Goal: Answer question/provide support: Share knowledge or assist other users

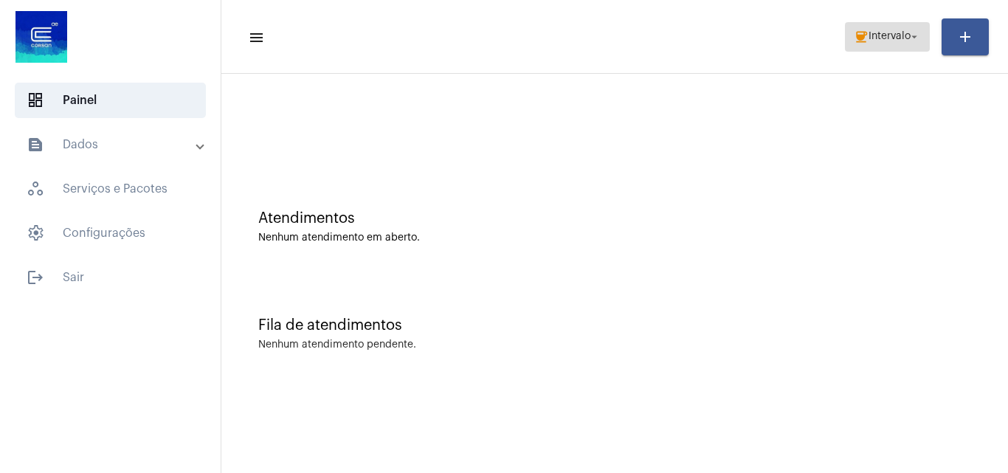
click at [884, 36] on span "Intervalo" at bounding box center [890, 37] width 42 height 10
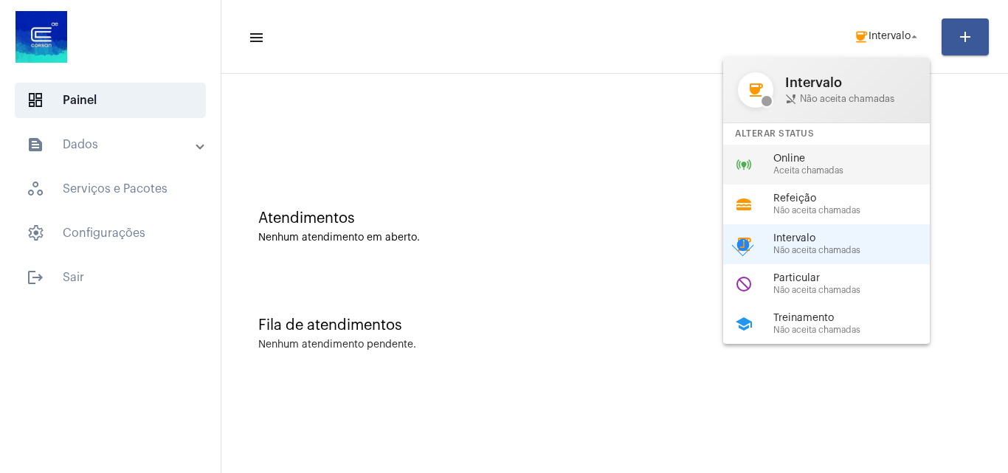
click at [818, 166] on span "Aceita chamadas" at bounding box center [858, 171] width 168 height 10
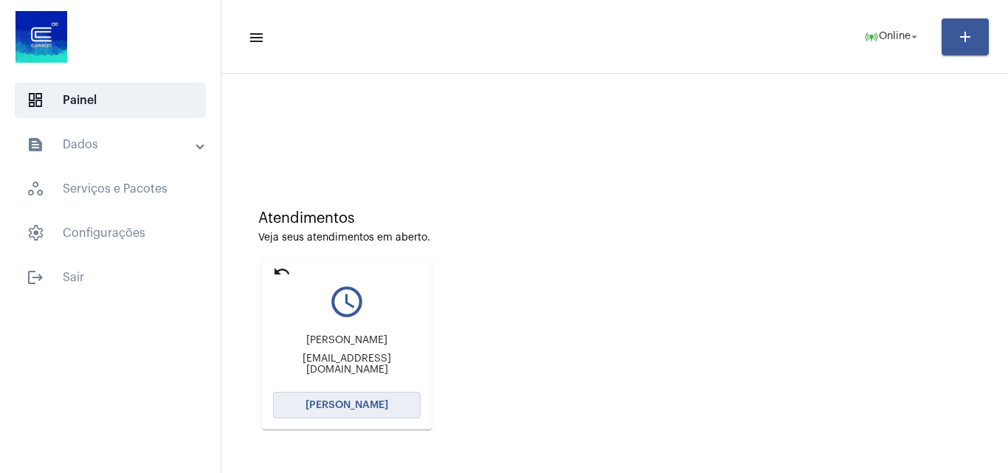
click at [340, 405] on span "[PERSON_NAME]" at bounding box center [347, 405] width 83 height 10
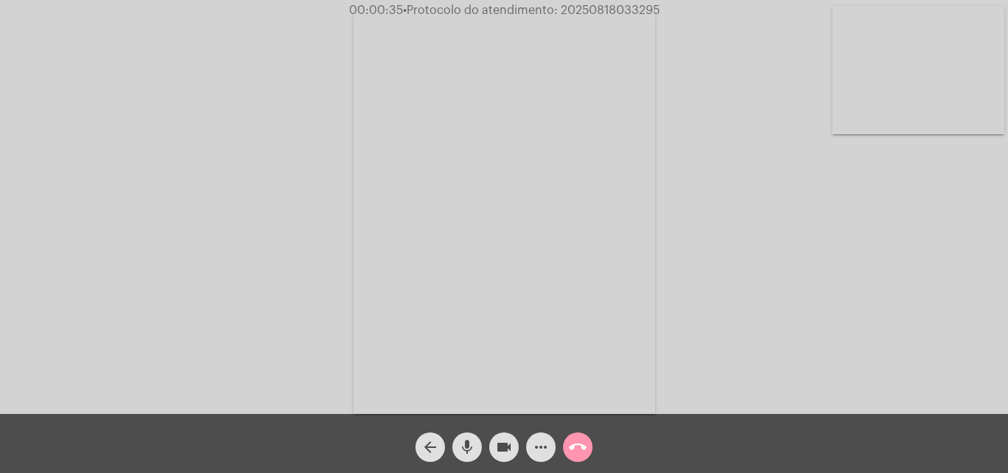
click at [905, 267] on div "Acessando Câmera e Microfone..." at bounding box center [503, 211] width 1005 height 414
click at [535, 444] on mat-icon "more_horiz" at bounding box center [541, 447] width 18 height 18
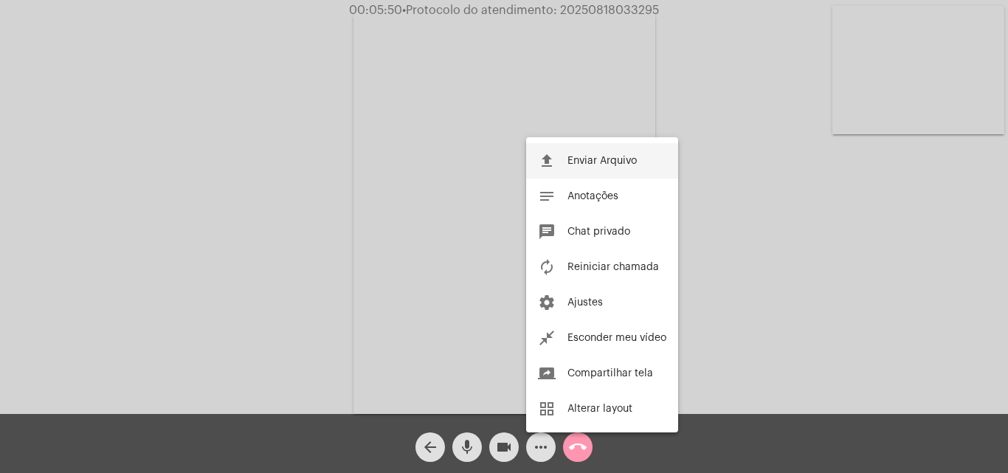
click at [612, 155] on button "file_upload Enviar Arquivo" at bounding box center [602, 160] width 152 height 35
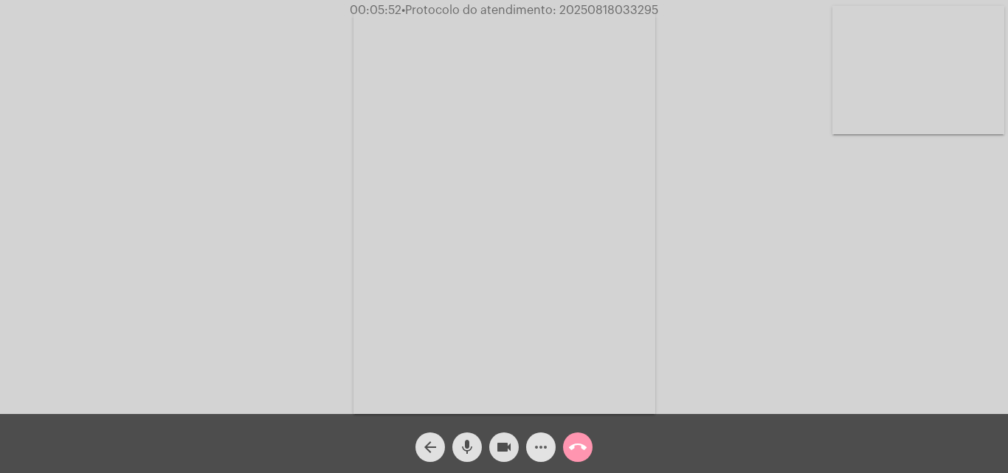
click at [531, 455] on button "more_horiz" at bounding box center [541, 448] width 30 height 30
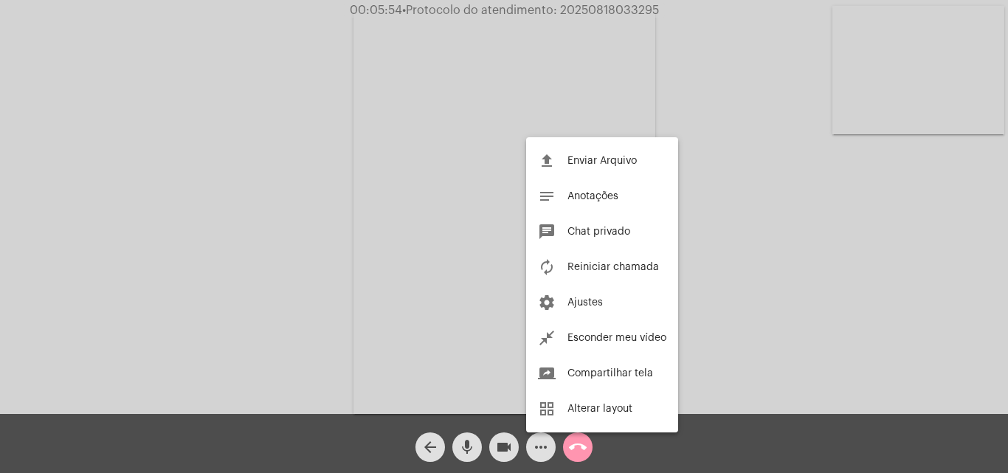
click at [613, 235] on span "Chat privado" at bounding box center [599, 232] width 63 height 10
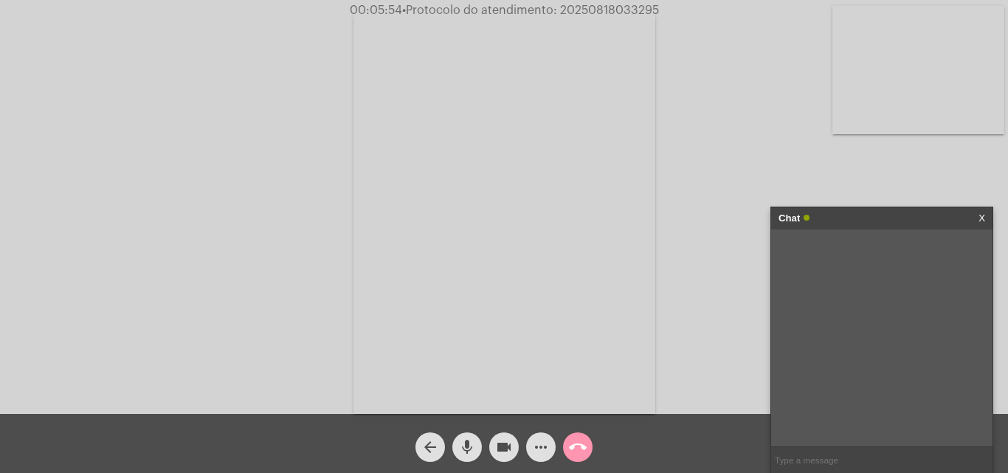
click at [830, 457] on input "text" at bounding box center [881, 460] width 221 height 26
paste input "Fone: (54) 3321 6501 / (54) 3321 6491 ou e-mail: ager@erechim.rs.gov.br"
type input "Fone: (54) 3321 6501 / (54) 3321 6491 ou e-mail: ager@erechim.rs.gov.br"
click at [613, 6] on span "• Protocolo do atendimento: 20250818033295" at bounding box center [531, 10] width 257 height 12
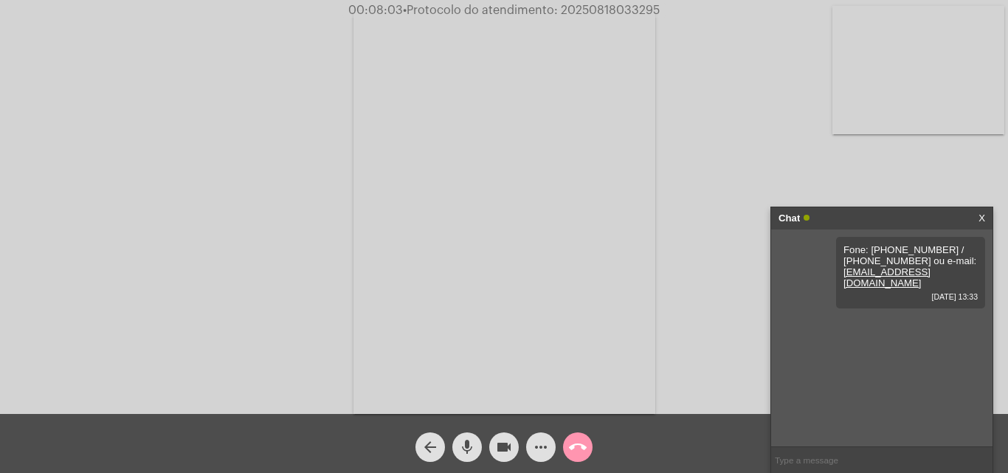
copy span "20250818033295"
click at [585, 438] on mat-icon "call_end" at bounding box center [578, 447] width 18 height 18
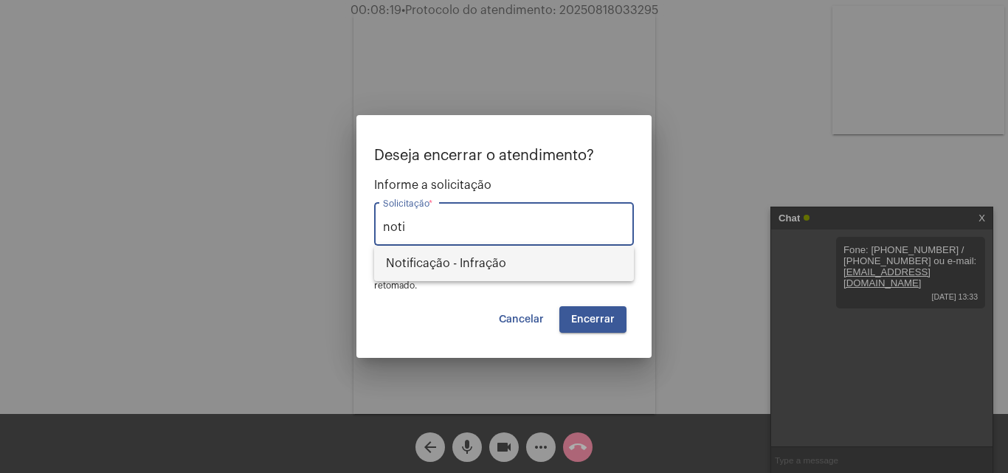
click at [455, 261] on span "Notificação - Infração" at bounding box center [504, 263] width 236 height 35
type input "Notificação - Infração"
click at [622, 324] on button "Encerrar" at bounding box center [592, 319] width 67 height 27
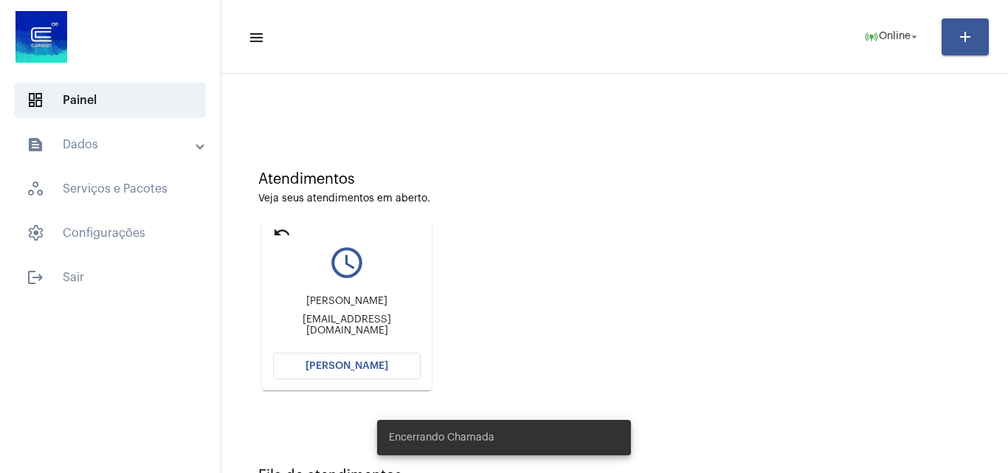
scroll to position [104, 0]
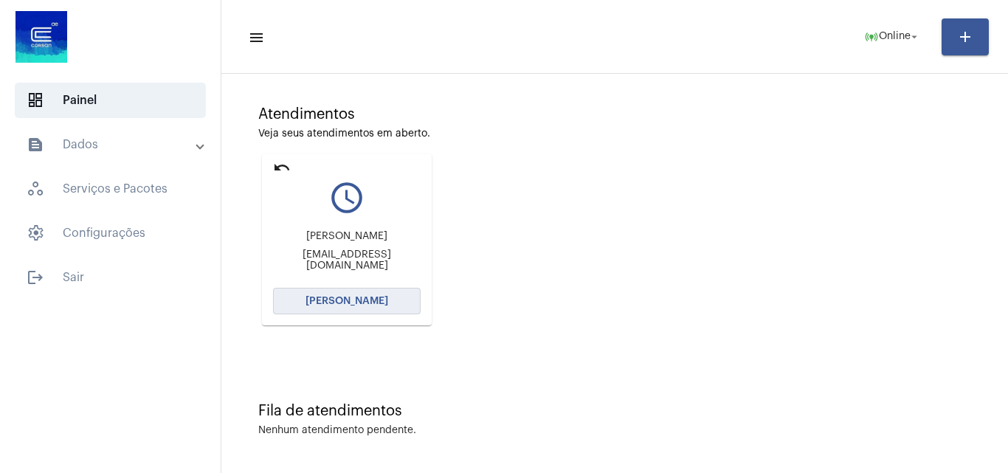
click at [369, 291] on button "[PERSON_NAME]" at bounding box center [347, 301] width 148 height 27
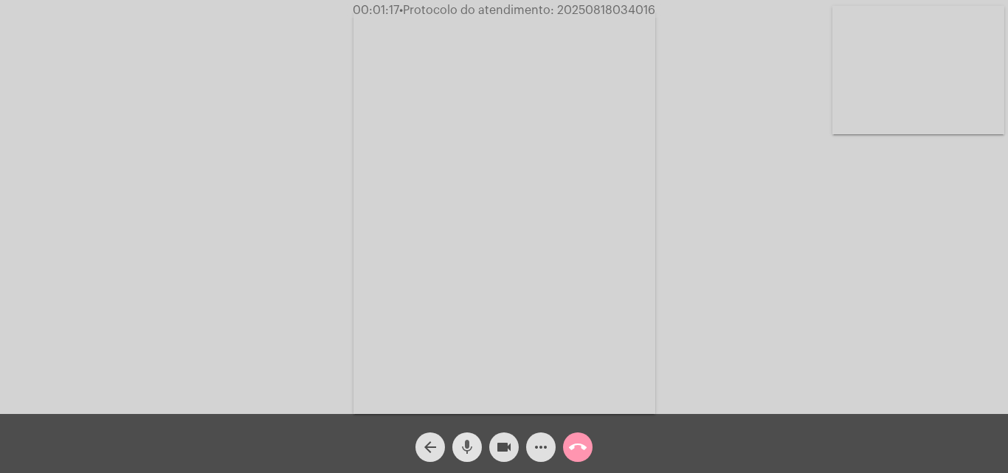
click at [469, 455] on mat-icon "mic" at bounding box center [467, 447] width 18 height 18
click at [496, 455] on mat-icon "videocam" at bounding box center [504, 447] width 18 height 18
click at [468, 450] on mat-icon "mic_off" at bounding box center [467, 447] width 18 height 18
click at [505, 447] on mat-icon "videocam_off" at bounding box center [504, 447] width 18 height 18
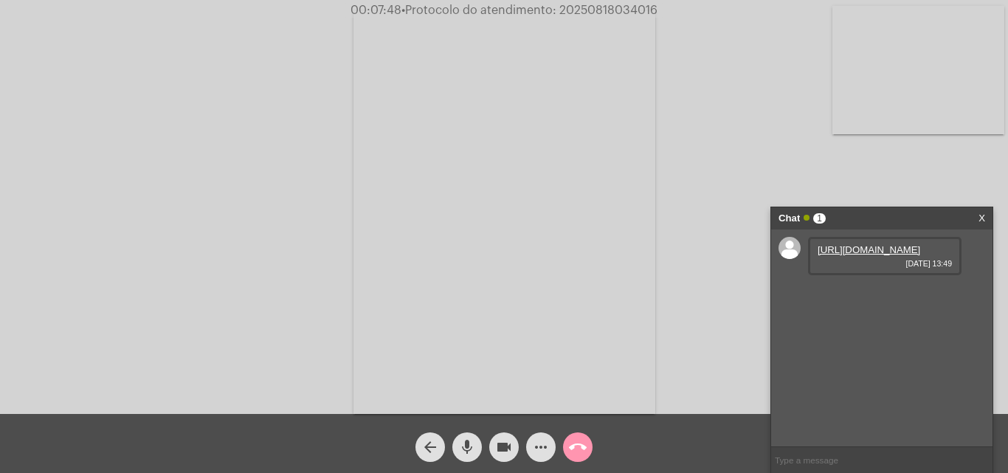
click at [857, 255] on link "https://neft-transfer-bucket.s3.amazonaws.com/temp-f4303aac-5111-1003-7262-15e4…" at bounding box center [869, 249] width 103 height 11
click at [890, 297] on link "https://neft-transfer-bucket.s3.amazonaws.com/temp-3e2d96f5-5692-b047-1824-702e…" at bounding box center [869, 291] width 103 height 11
click at [605, 10] on span "• Protocolo do atendimento: 20250818034016" at bounding box center [525, 10] width 256 height 12
copy span "20250818034016"
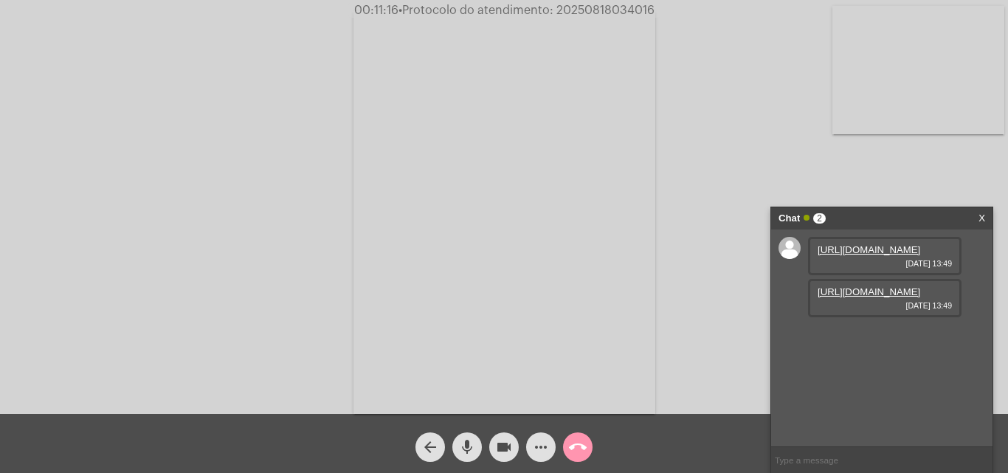
click at [154, 178] on div "Acessando Câmera e Microfone..." at bounding box center [503, 211] width 1005 height 414
click at [574, 452] on mat-icon "call_end" at bounding box center [578, 447] width 18 height 18
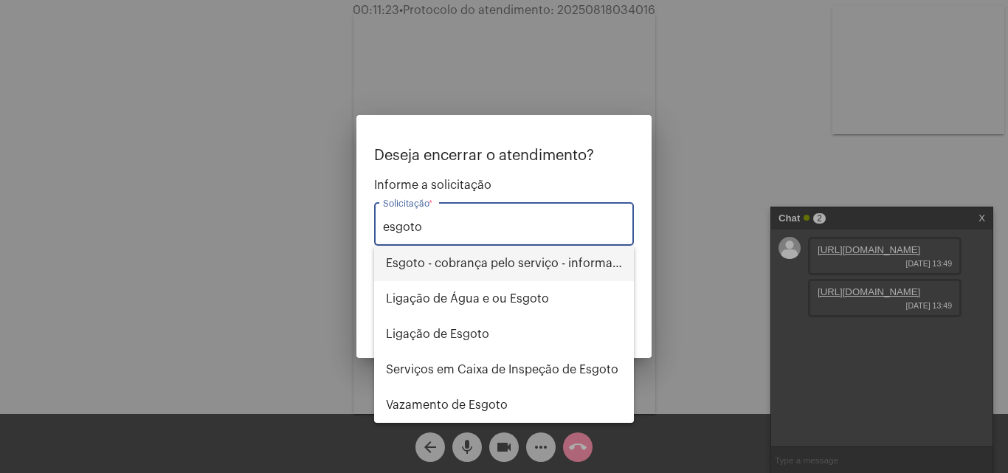
click at [585, 261] on span "Esgoto - cobrança pelo serviço - informações" at bounding box center [504, 263] width 236 height 35
type input "Esgoto - cobrança pelo serviço - informações"
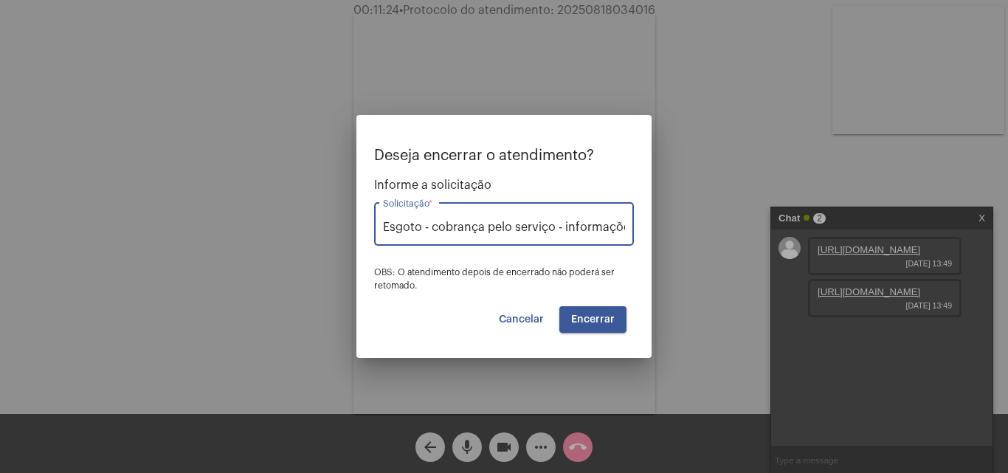
scroll to position [0, 8]
click at [602, 316] on span "Encerrar" at bounding box center [593, 319] width 44 height 10
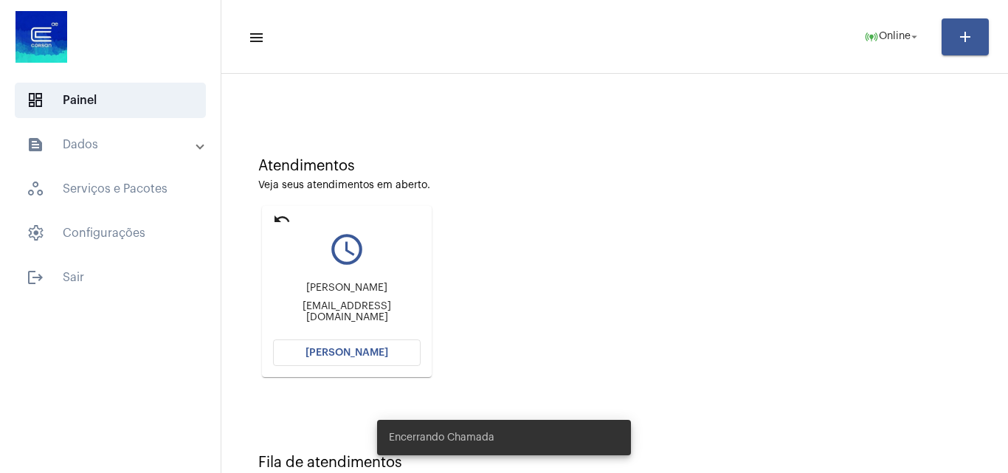
scroll to position [104, 0]
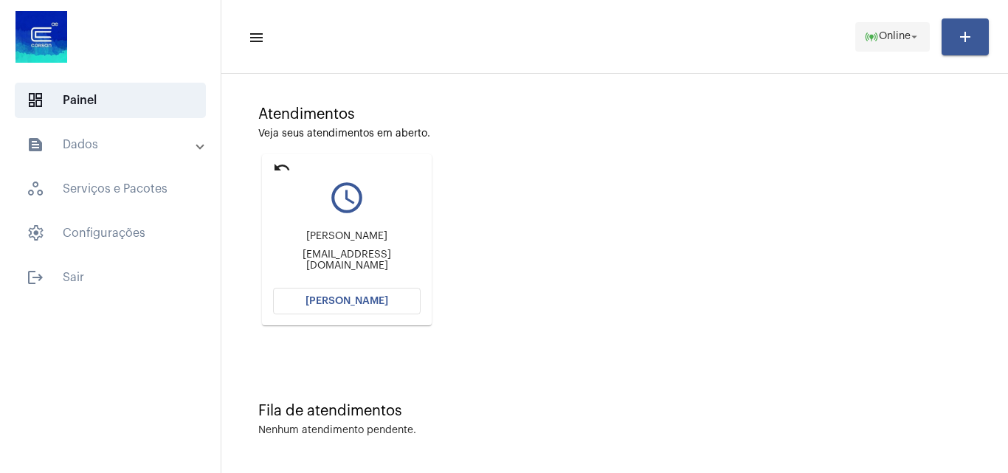
click at [864, 33] on mat-icon "online_prediction" at bounding box center [871, 37] width 15 height 15
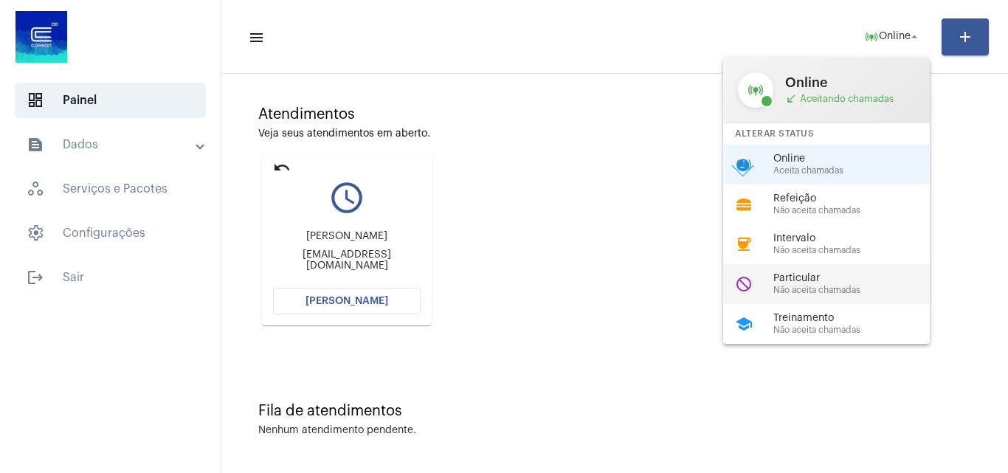
click at [785, 275] on span "Particular" at bounding box center [858, 278] width 168 height 11
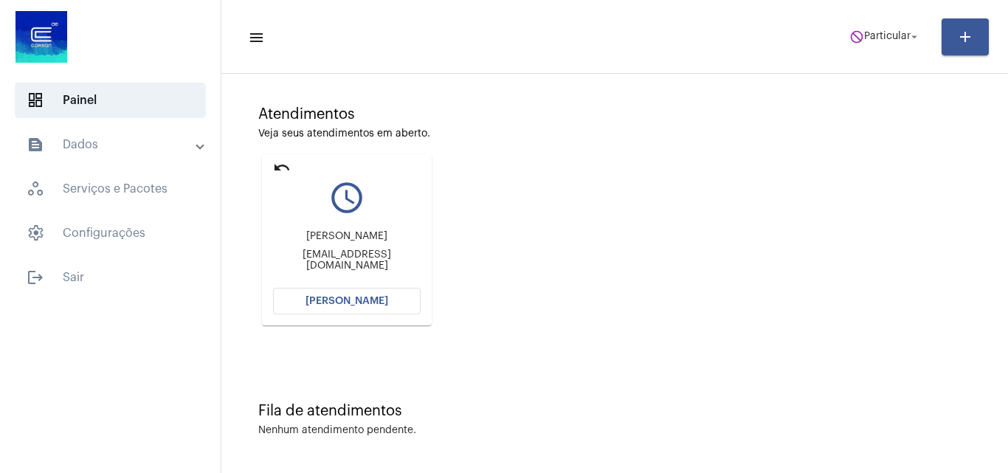
scroll to position [0, 0]
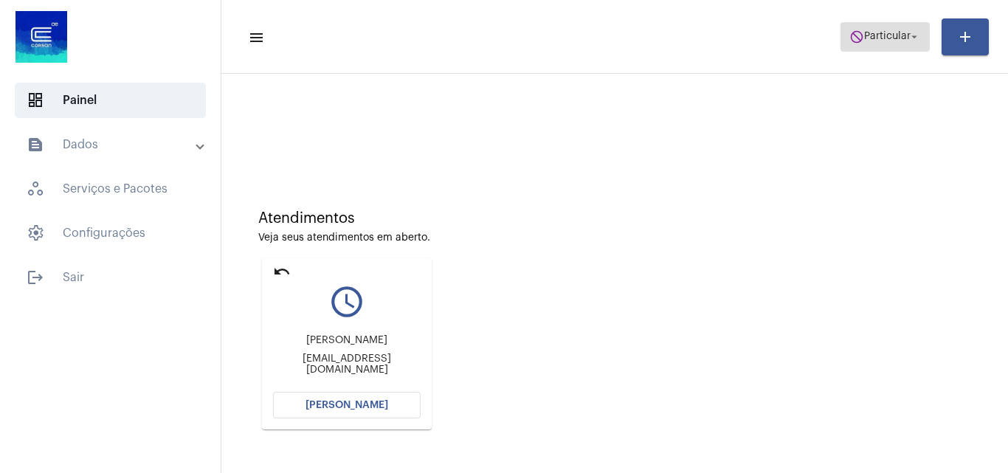
click at [906, 41] on span "Particular" at bounding box center [887, 37] width 46 height 10
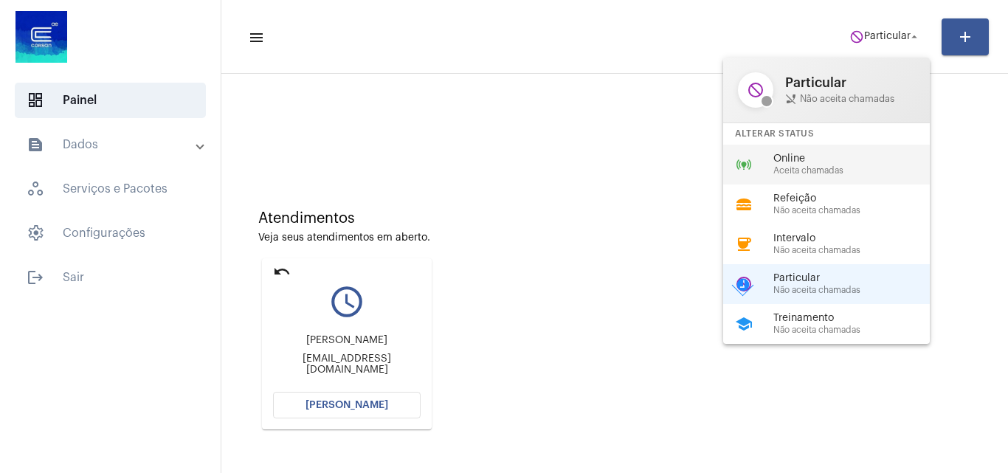
click at [819, 179] on div "online_prediction Online Aceita chamadas" at bounding box center [838, 165] width 230 height 40
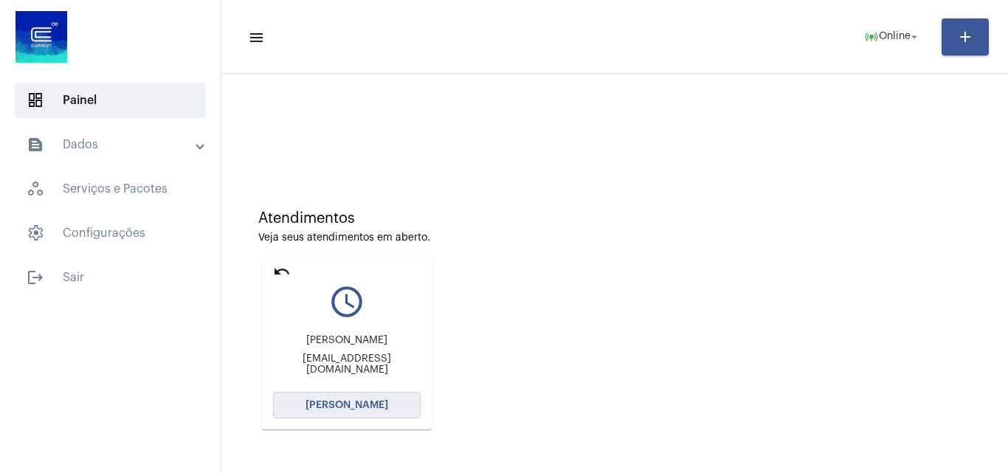
click at [367, 410] on span "[PERSON_NAME]" at bounding box center [347, 405] width 83 height 10
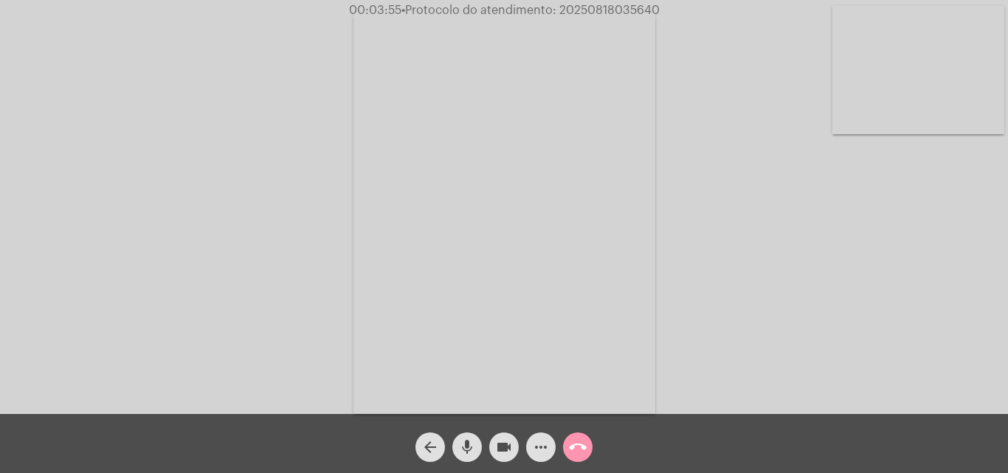
click at [470, 449] on mat-icon "mic" at bounding box center [467, 447] width 18 height 18
click at [495, 449] on button "videocam" at bounding box center [504, 448] width 30 height 30
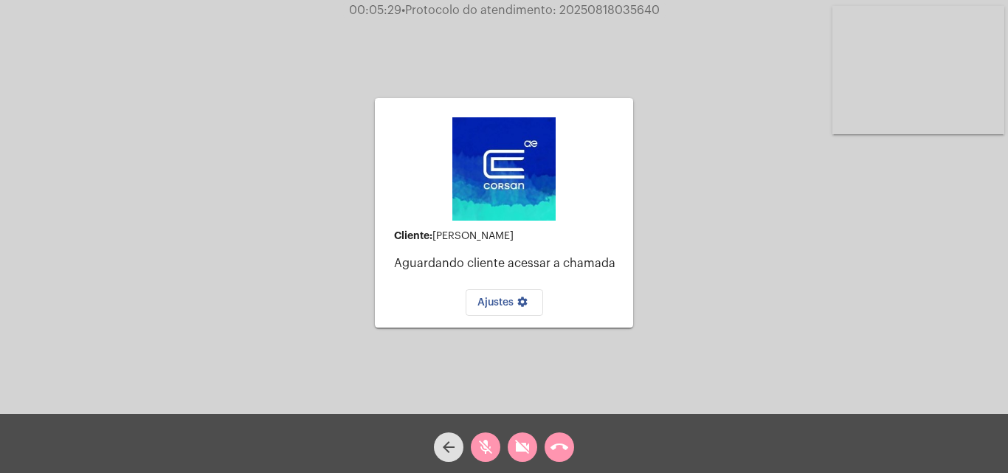
click at [515, 449] on mat-icon "videocam_off" at bounding box center [523, 447] width 18 height 18
click at [480, 455] on mat-icon "mic_off" at bounding box center [486, 447] width 18 height 18
click at [562, 440] on mat-icon "call_end" at bounding box center [560, 447] width 18 height 18
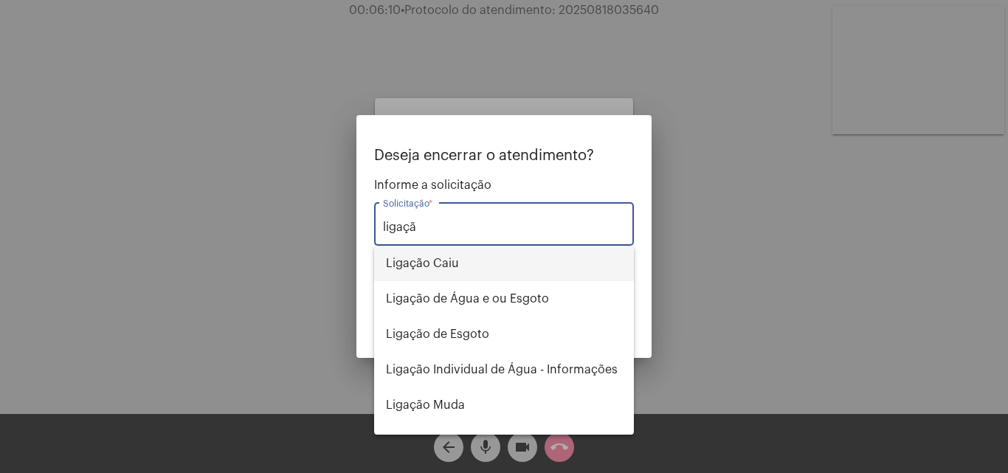
click at [479, 261] on span "Ligação Caiu" at bounding box center [504, 263] width 236 height 35
type input "Ligação Caiu"
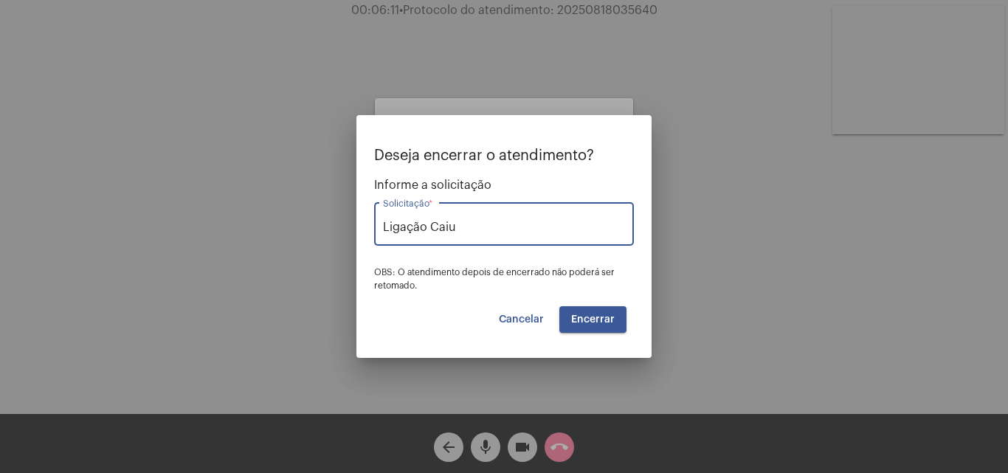
click at [597, 311] on button "Encerrar" at bounding box center [592, 319] width 67 height 27
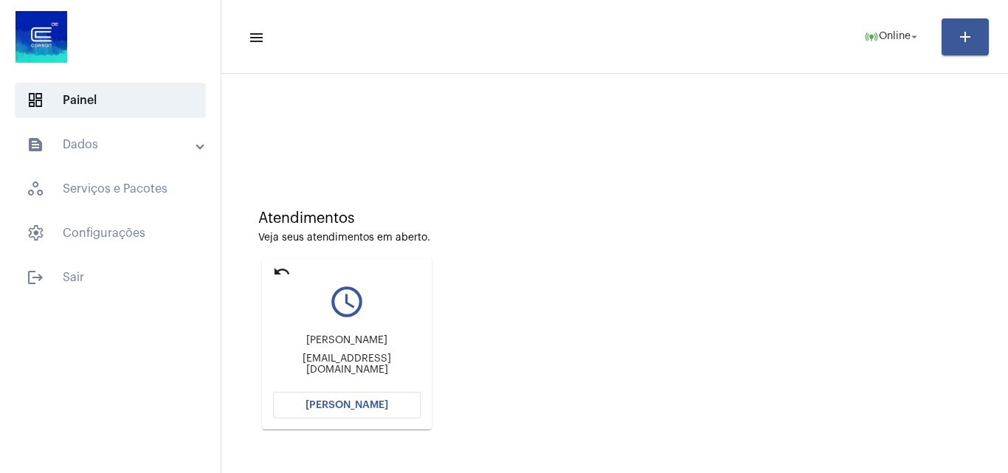
click at [375, 402] on span "[PERSON_NAME]" at bounding box center [347, 405] width 83 height 10
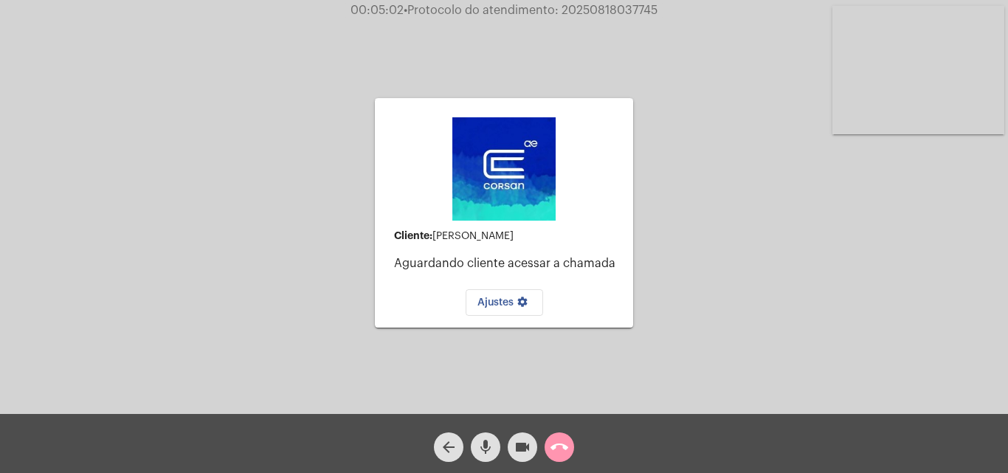
click at [928, 96] on video at bounding box center [919, 70] width 172 height 128
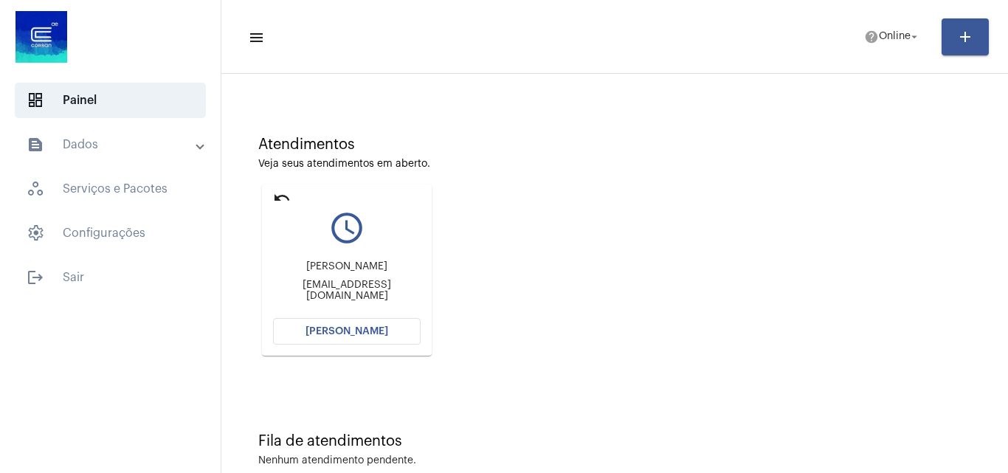
scroll to position [104, 0]
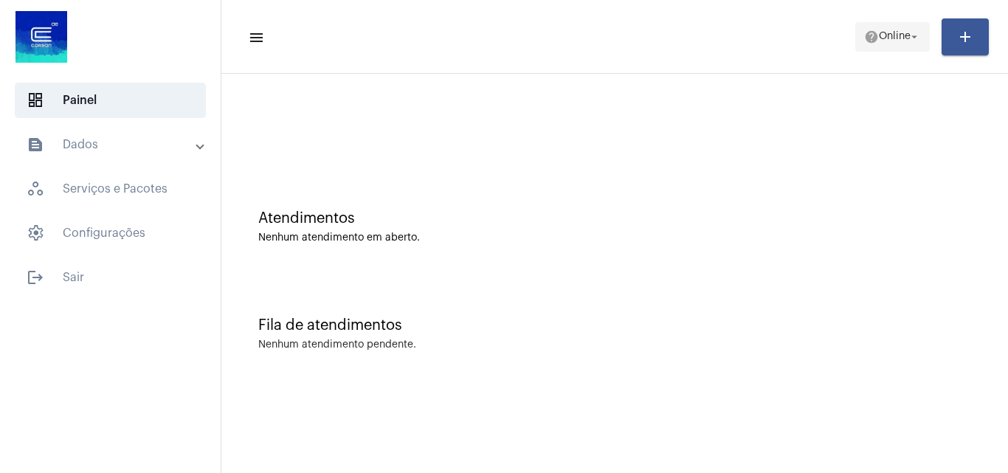
click at [879, 33] on span "Online" at bounding box center [895, 37] width 32 height 10
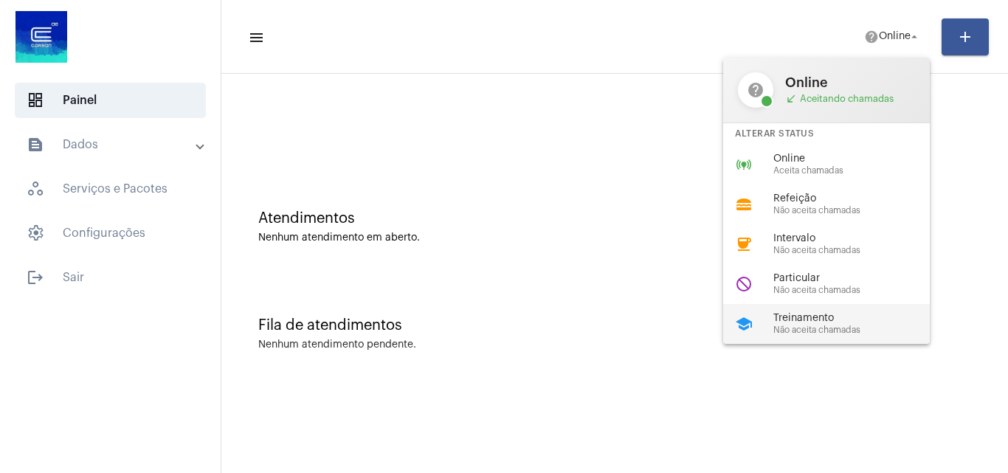
click at [827, 323] on span "Treinamento" at bounding box center [858, 318] width 168 height 11
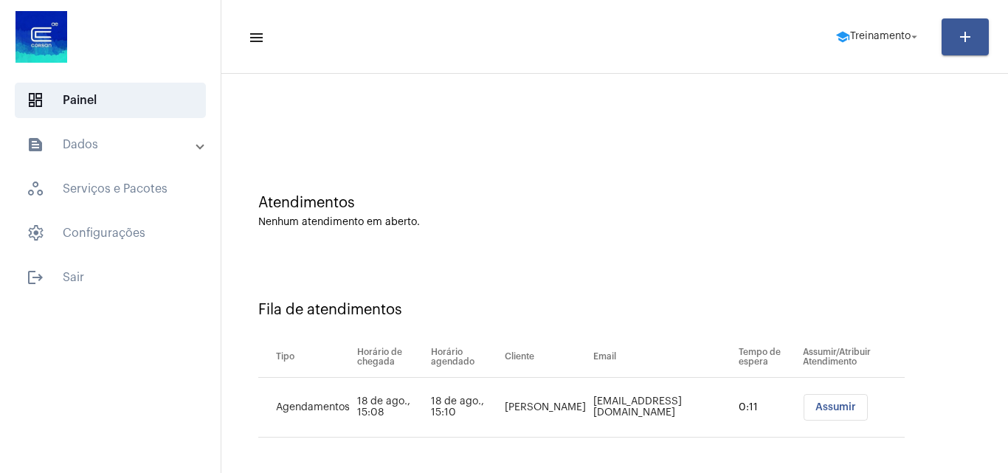
scroll to position [20, 0]
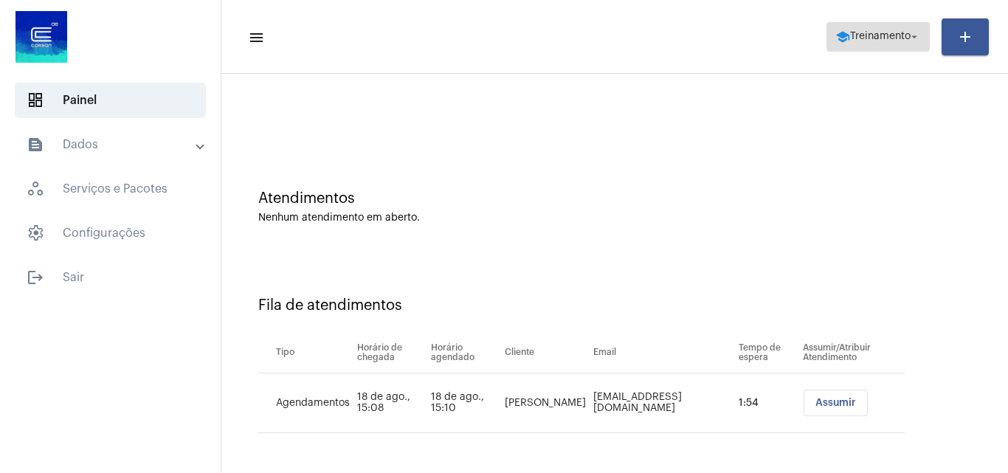
click at [864, 38] on span "Treinamento" at bounding box center [880, 37] width 61 height 10
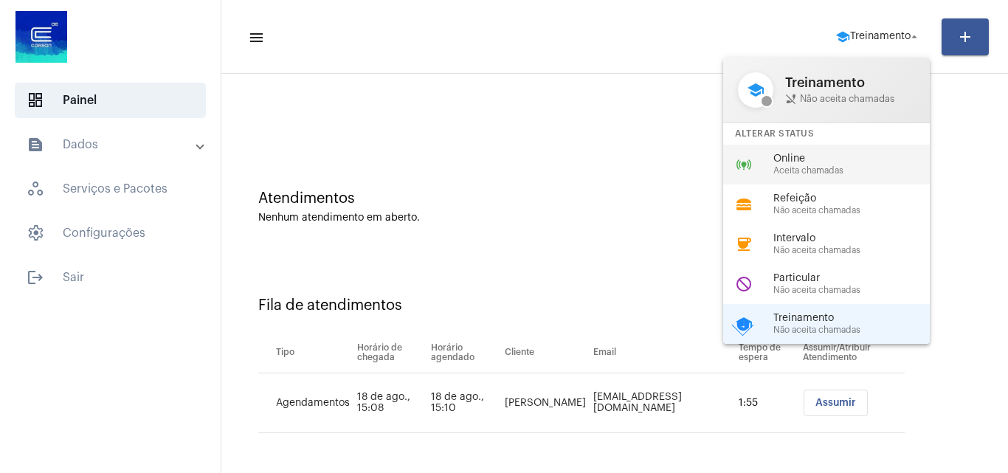
click at [827, 162] on span "Online" at bounding box center [858, 159] width 168 height 11
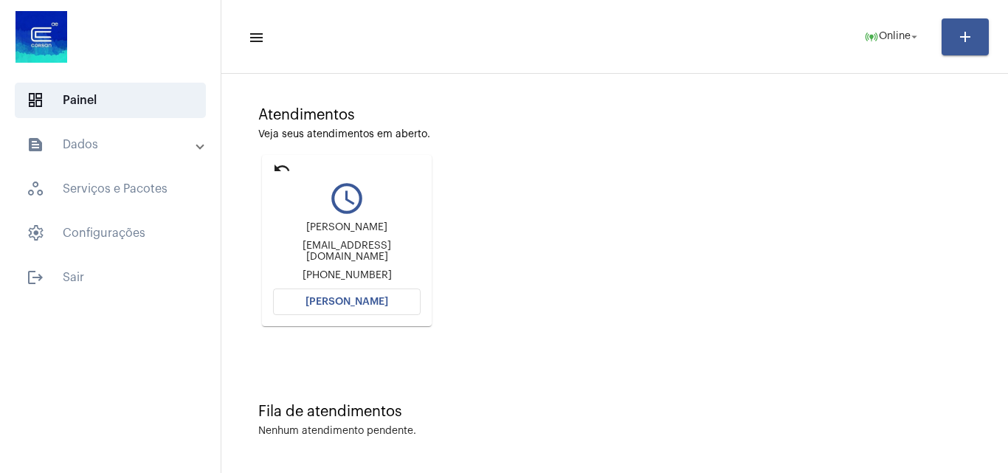
scroll to position [104, 0]
click at [280, 165] on mat-icon "undo" at bounding box center [282, 168] width 18 height 18
click at [277, 157] on mat-card "undo query_builder Vania Lazzari vmlazzari@gmail.com +5551995596168 Abrir Chama…" at bounding box center [347, 239] width 170 height 171
click at [276, 173] on mat-icon "undo" at bounding box center [282, 168] width 18 height 18
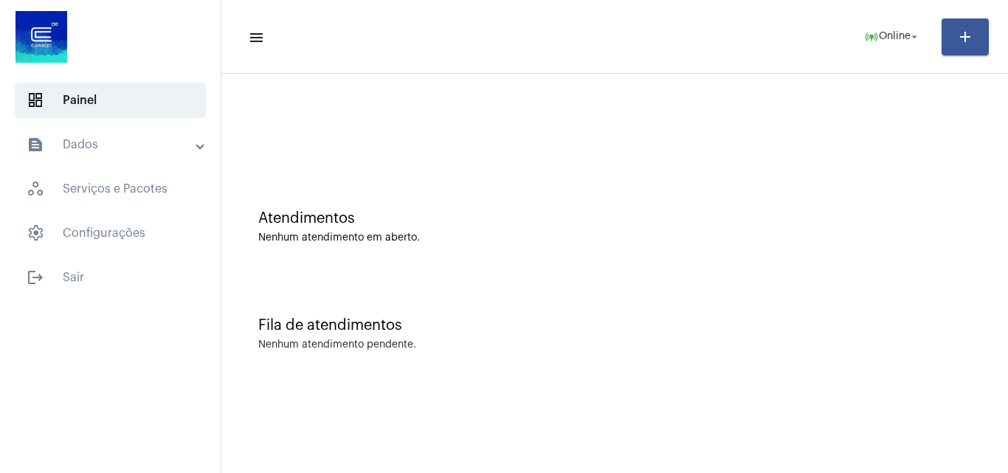
scroll to position [0, 0]
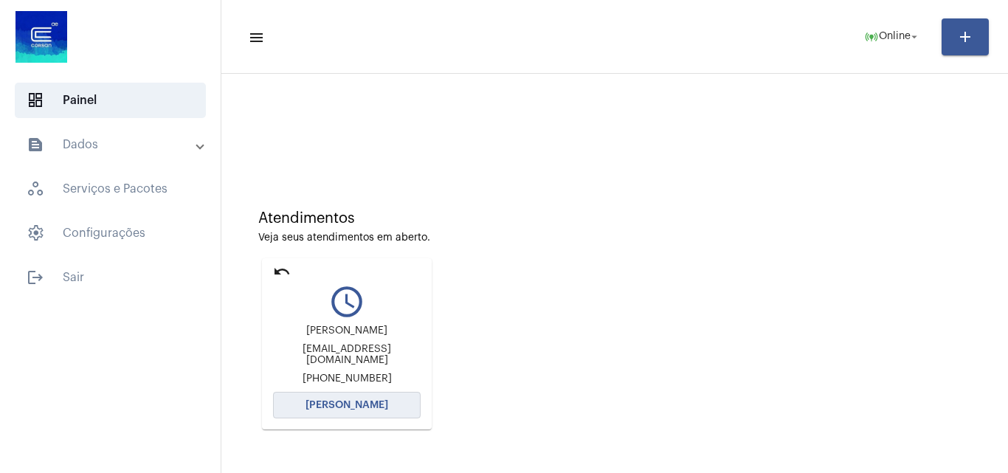
click at [355, 407] on span "[PERSON_NAME]" at bounding box center [347, 405] width 83 height 10
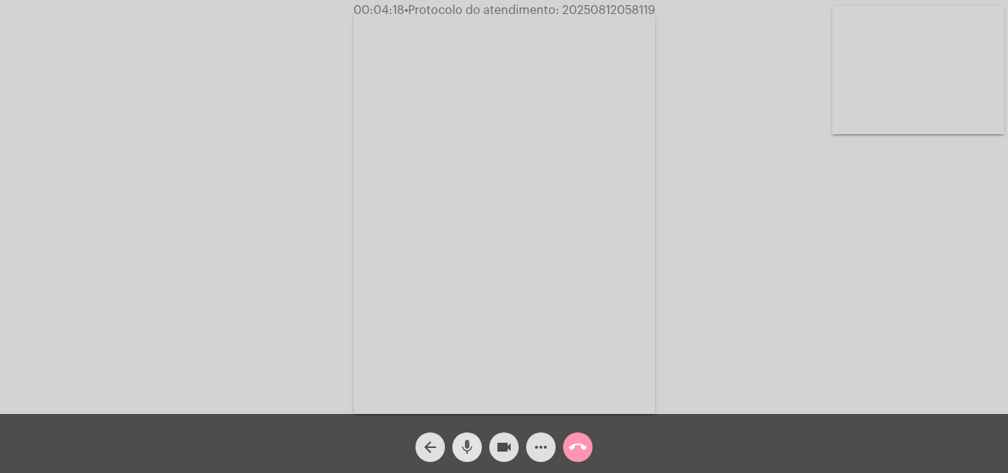
click at [467, 450] on mat-icon "mic" at bounding box center [467, 447] width 18 height 18
click at [508, 449] on mat-icon "videocam" at bounding box center [504, 447] width 18 height 18
click at [464, 444] on mat-icon "mic_off" at bounding box center [467, 447] width 18 height 18
click at [495, 449] on mat-icon "videocam_off" at bounding box center [504, 447] width 18 height 18
click at [606, 10] on span "• Protocolo do atendimento: 20250812058119" at bounding box center [530, 10] width 251 height 12
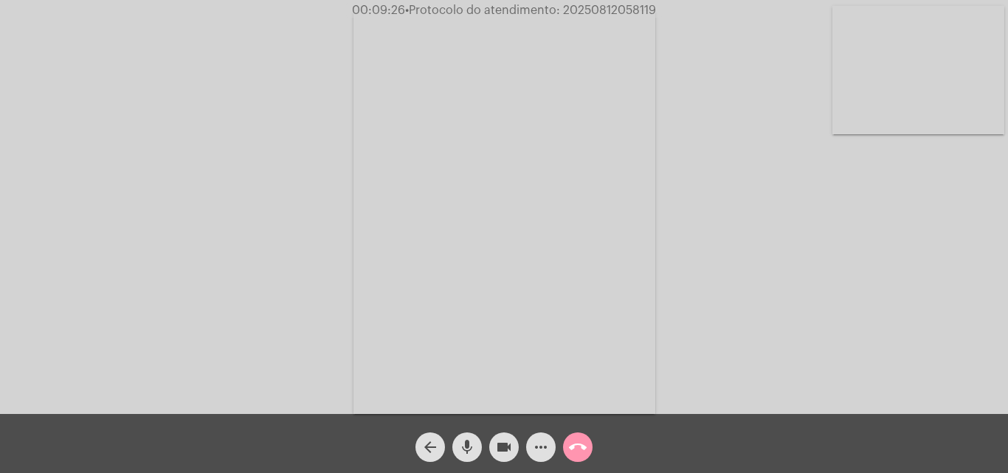
click at [606, 10] on span "• Protocolo do atendimento: 20250812058119" at bounding box center [530, 10] width 251 height 12
copy span "20250812058119"
click at [577, 454] on mat-icon "call_end" at bounding box center [578, 447] width 18 height 18
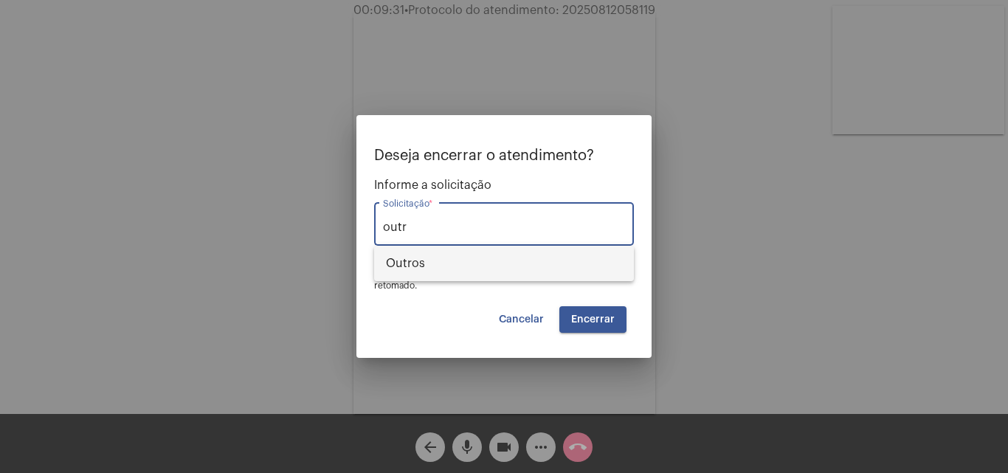
click at [483, 266] on span "Outros" at bounding box center [504, 263] width 236 height 35
type input "Outros"
click at [604, 328] on button "Encerrar" at bounding box center [592, 319] width 67 height 27
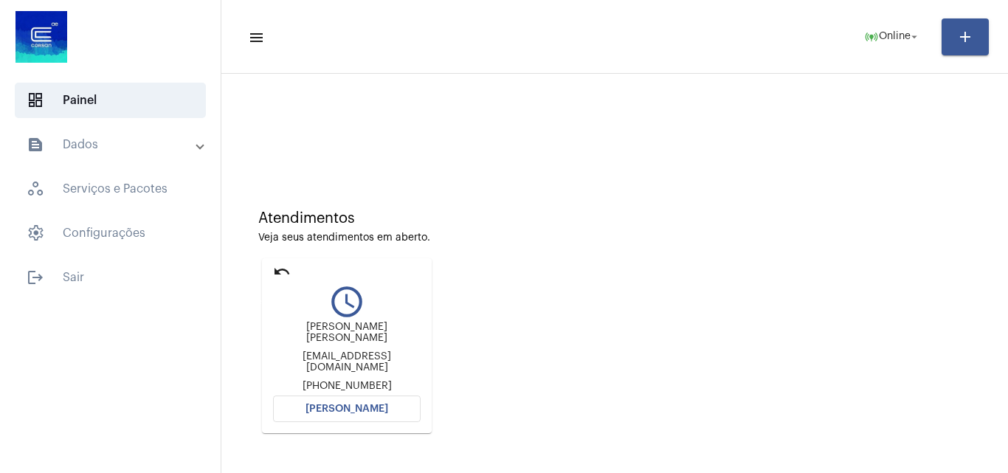
click at [278, 272] on mat-icon "undo" at bounding box center [282, 272] width 18 height 18
click at [362, 396] on button "[PERSON_NAME]" at bounding box center [347, 405] width 148 height 27
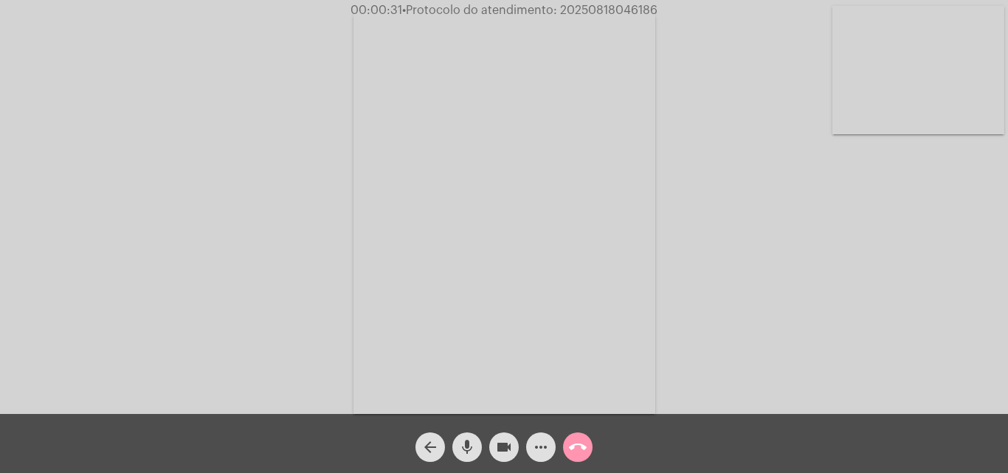
click at [218, 145] on div "Acessando Câmera e Microfone..." at bounding box center [503, 211] width 1005 height 414
drag, startPoint x: 276, startPoint y: 204, endPoint x: 241, endPoint y: 204, distance: 35.4
click at [276, 204] on div "Acessando Câmera e Microfone..." at bounding box center [503, 211] width 1005 height 414
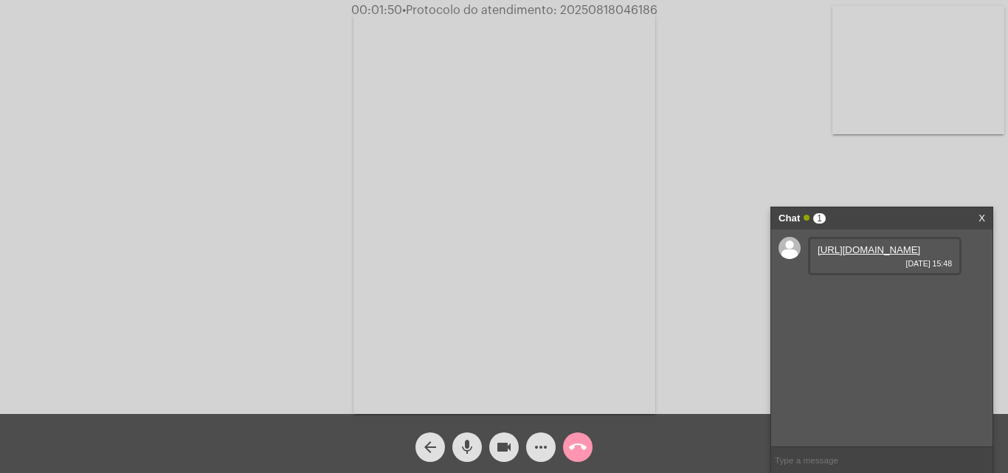
click at [857, 247] on link "https://neft-transfer-bucket.s3.amazonaws.com/temp-e780dfb3-5a68-7ba0-358b-aeb1…" at bounding box center [869, 249] width 103 height 11
click at [876, 297] on link "https://neft-transfer-bucket.s3.amazonaws.com/temp-b9195850-3ab2-583e-b24f-0dfb…" at bounding box center [869, 291] width 103 height 11
click at [471, 451] on mat-icon "mic" at bounding box center [467, 447] width 18 height 18
click at [497, 450] on mat-icon "videocam" at bounding box center [504, 447] width 18 height 18
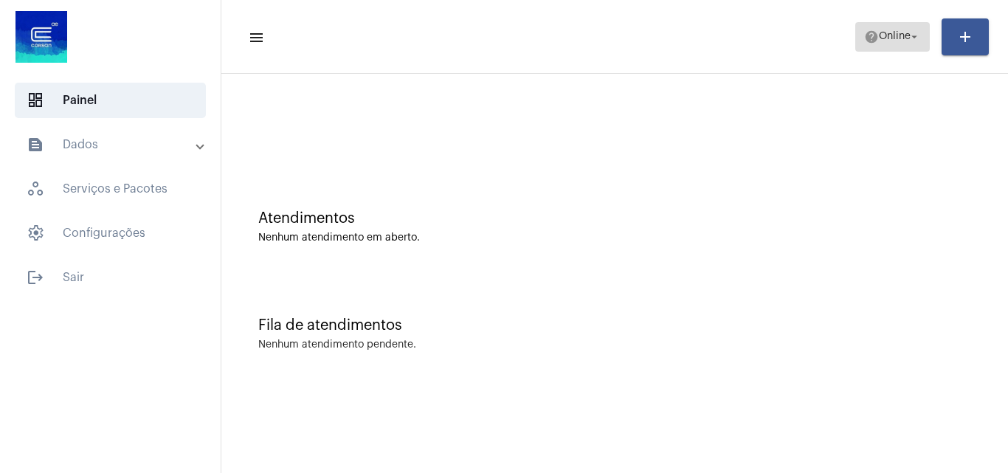
click at [855, 41] on button "help Online arrow_drop_down" at bounding box center [892, 37] width 75 height 30
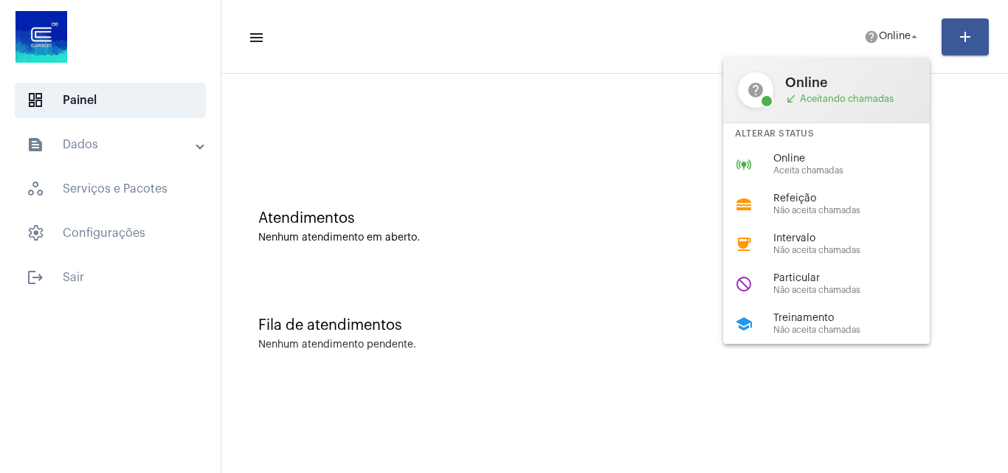
click at [613, 162] on div at bounding box center [504, 236] width 1008 height 473
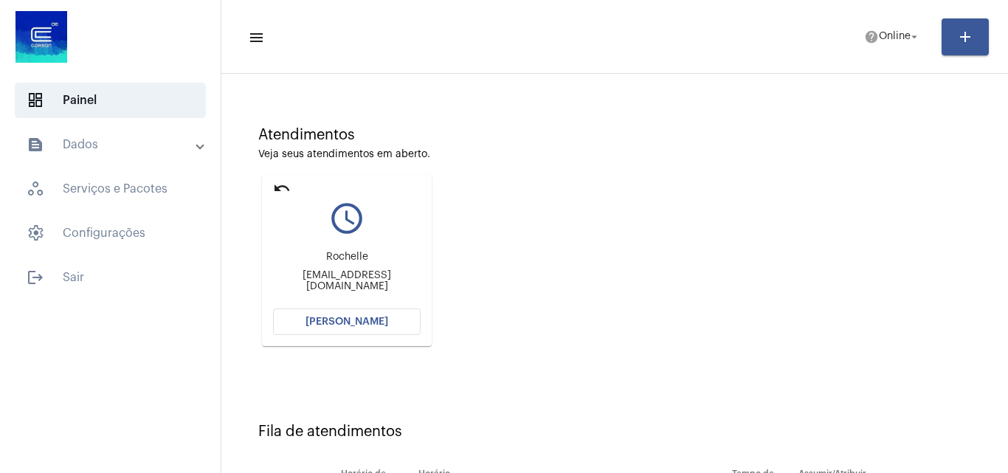
scroll to position [148, 0]
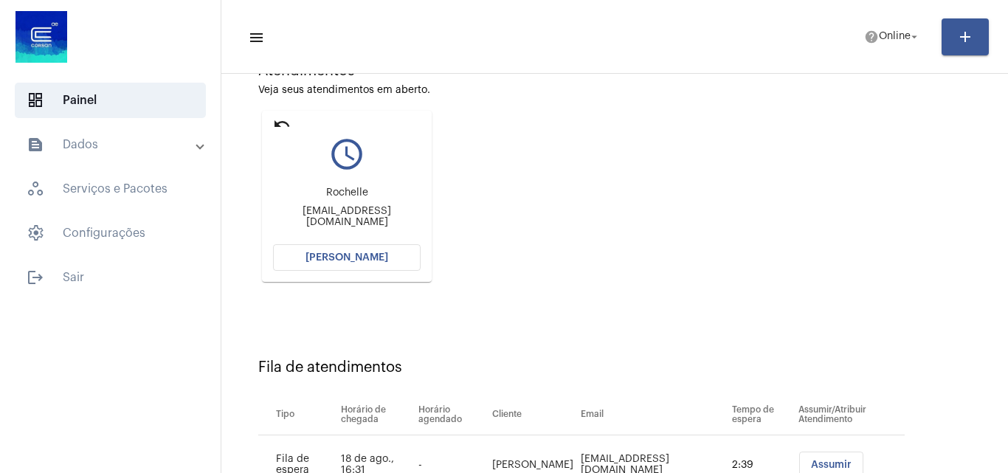
click at [375, 245] on button "[PERSON_NAME]" at bounding box center [347, 257] width 148 height 27
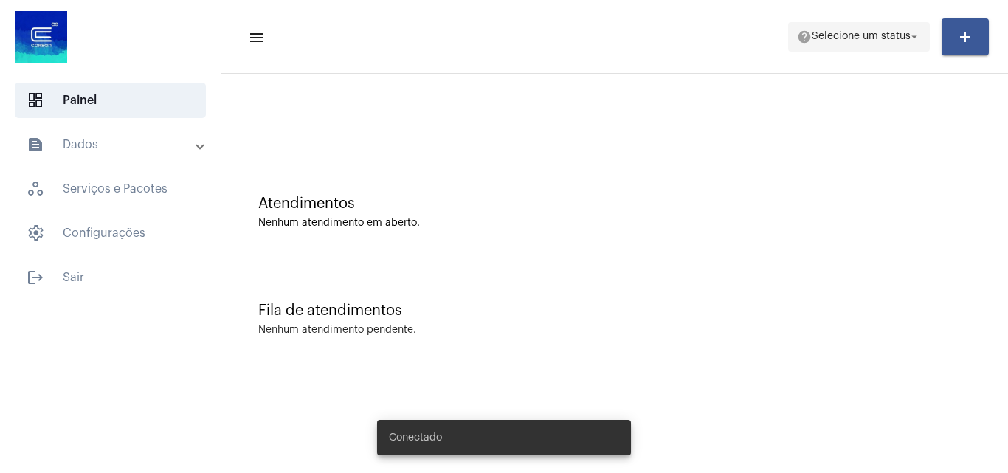
click at [863, 32] on span "Selecione um status" at bounding box center [861, 37] width 99 height 10
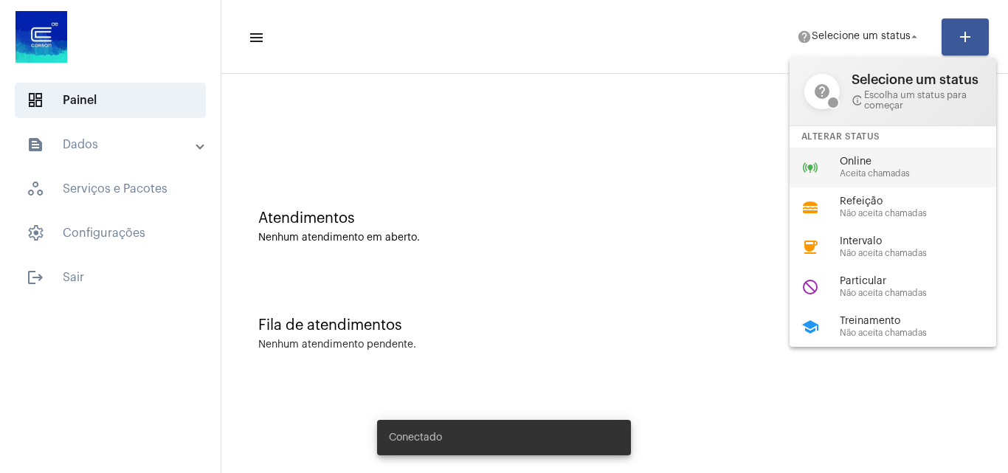
click at [862, 155] on div "online_prediction Online Aceita chamadas" at bounding box center [905, 168] width 230 height 40
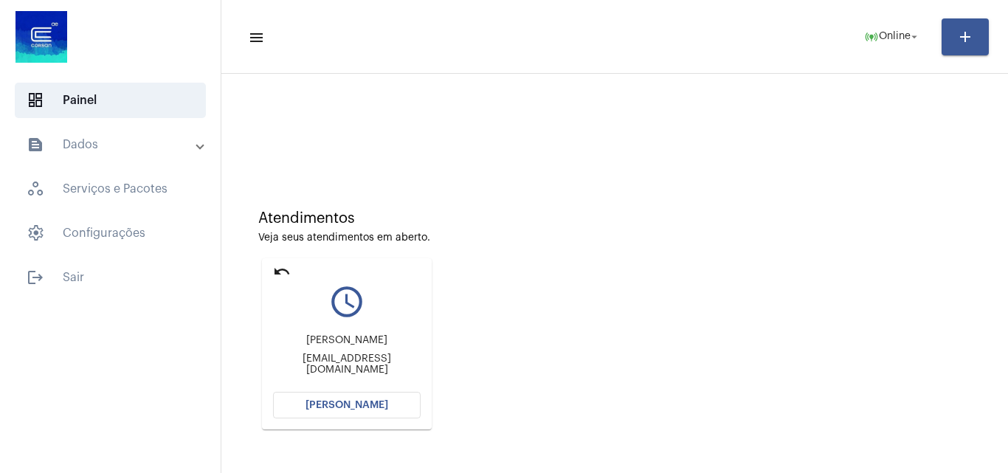
scroll to position [104, 0]
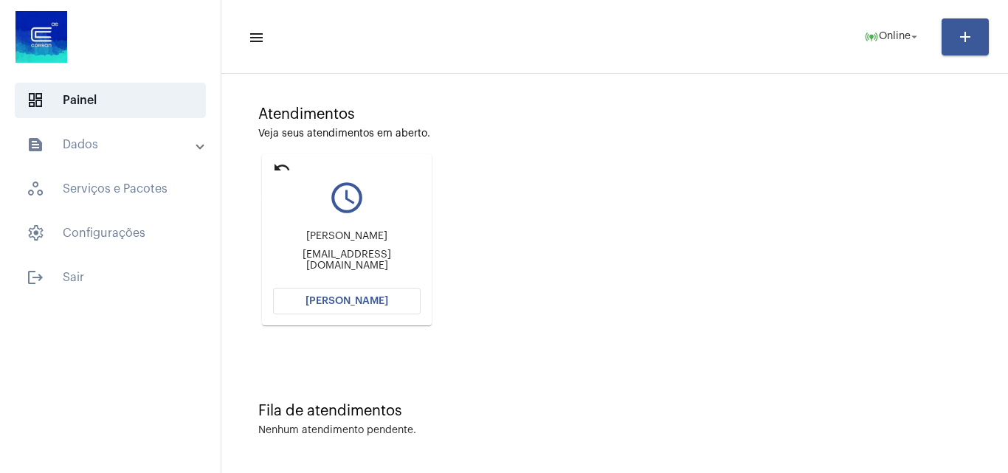
click at [277, 167] on mat-icon "undo" at bounding box center [282, 168] width 18 height 18
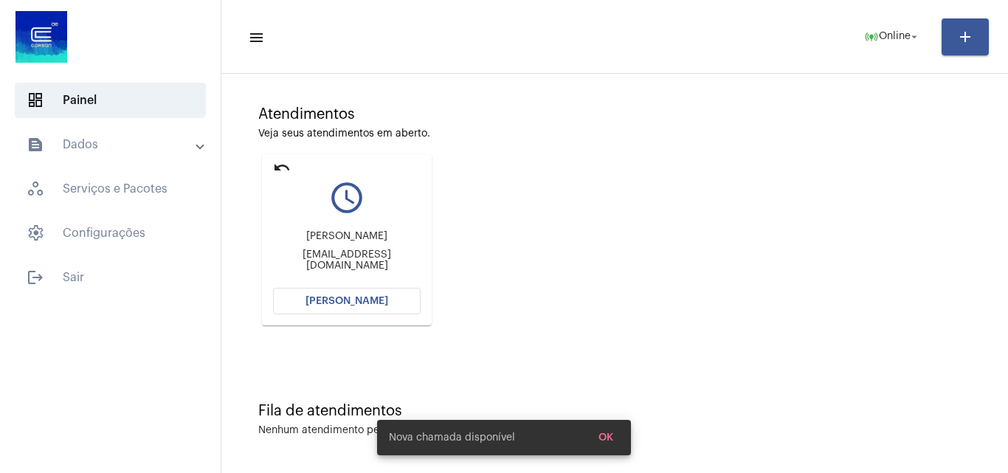
scroll to position [0, 0]
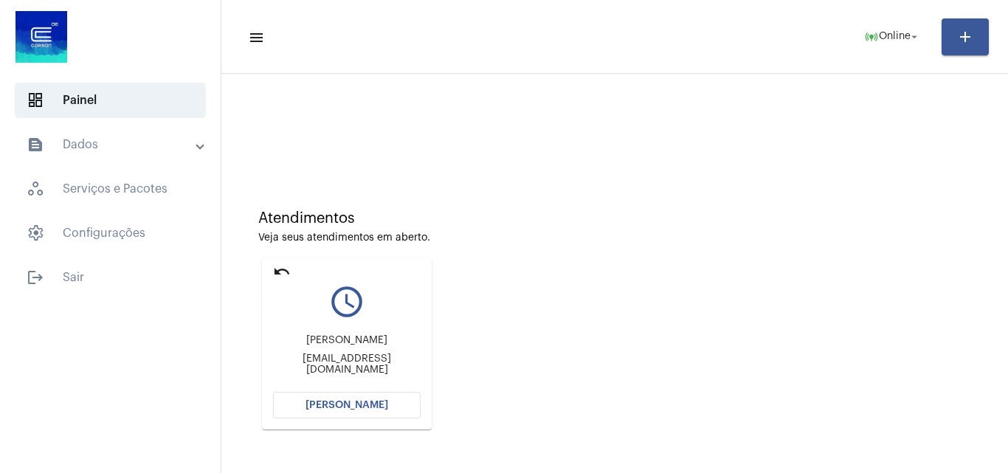
click at [286, 270] on mat-icon "undo" at bounding box center [282, 272] width 18 height 18
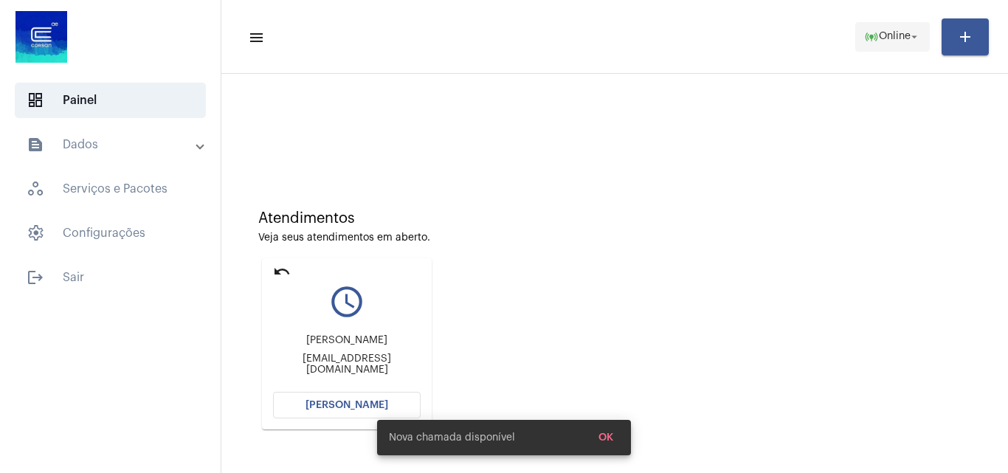
click at [886, 26] on span "online_prediction Online arrow_drop_down" at bounding box center [892, 36] width 57 height 27
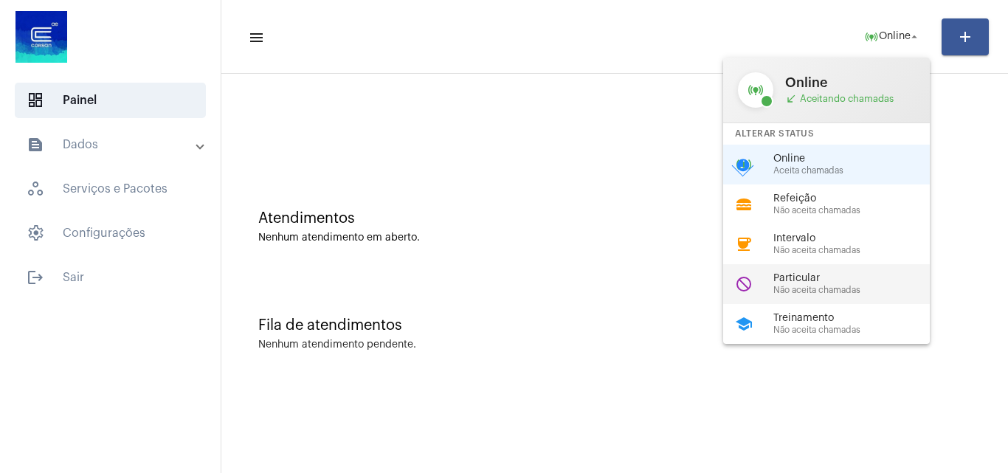
click at [813, 280] on span "Particular" at bounding box center [858, 278] width 168 height 11
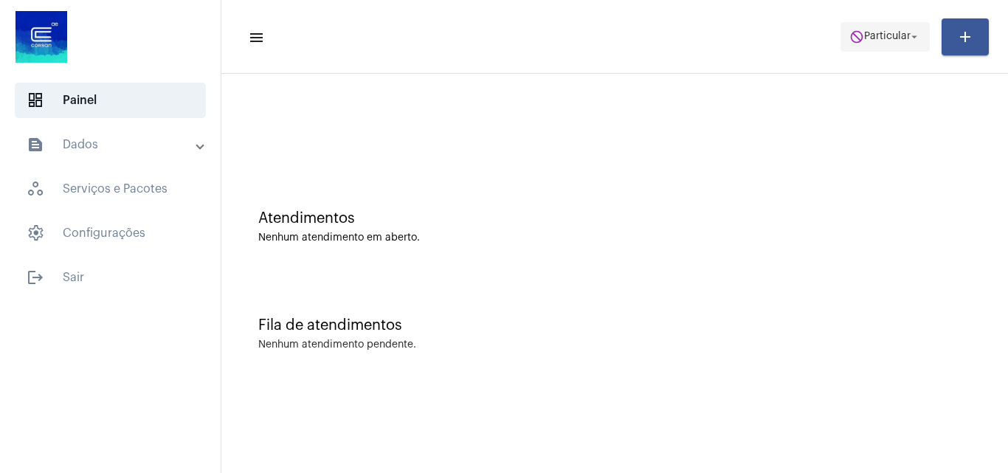
click at [878, 32] on span "Particular" at bounding box center [887, 37] width 46 height 10
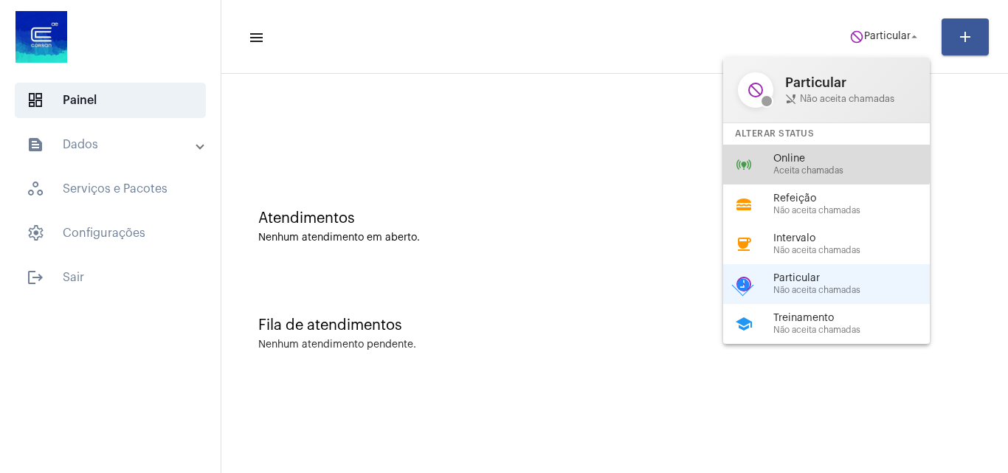
click at [821, 157] on span "Online" at bounding box center [858, 159] width 168 height 11
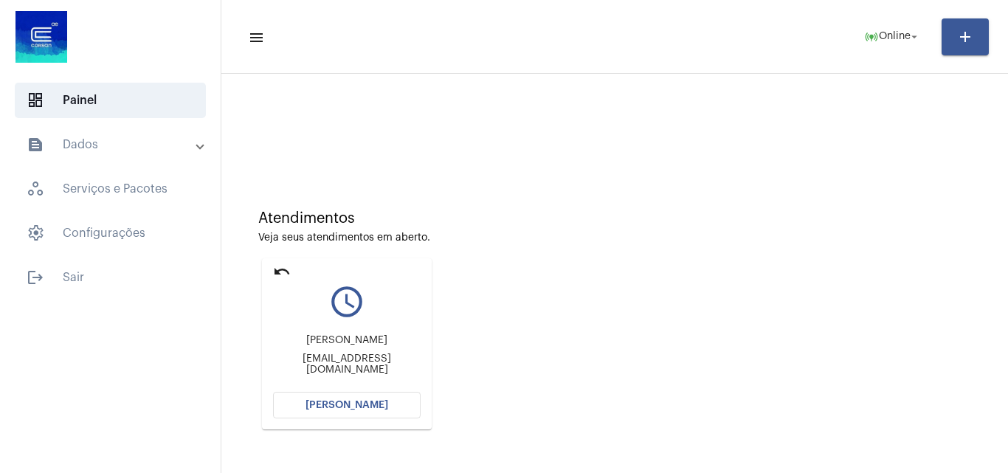
click at [140, 133] on mat-expansion-panel-header "text_snippet_outlined Dados" at bounding box center [115, 144] width 212 height 35
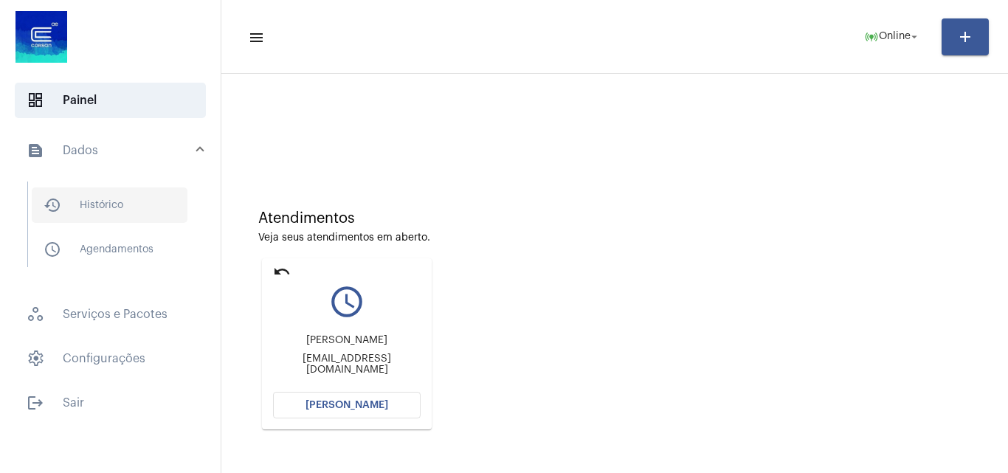
click at [81, 208] on span "history_outlined Histórico" at bounding box center [110, 204] width 156 height 35
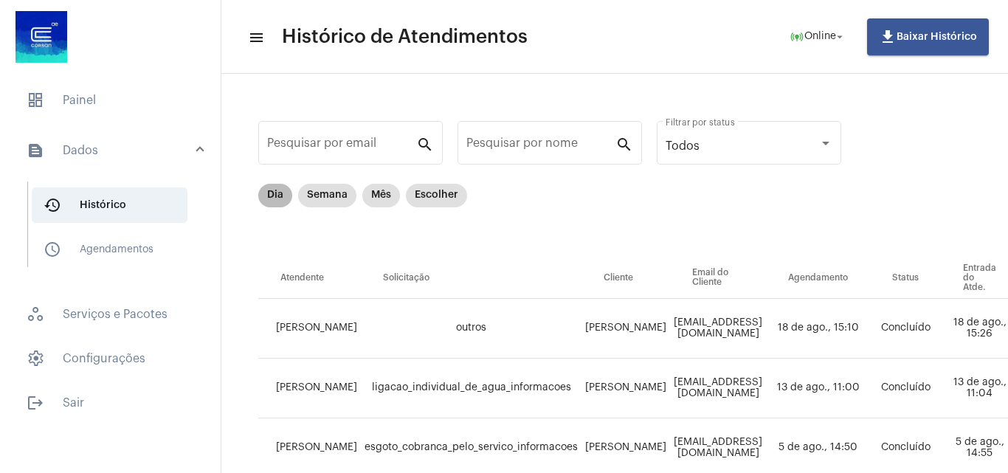
click at [275, 194] on mat-chip "Dia" at bounding box center [275, 196] width 34 height 24
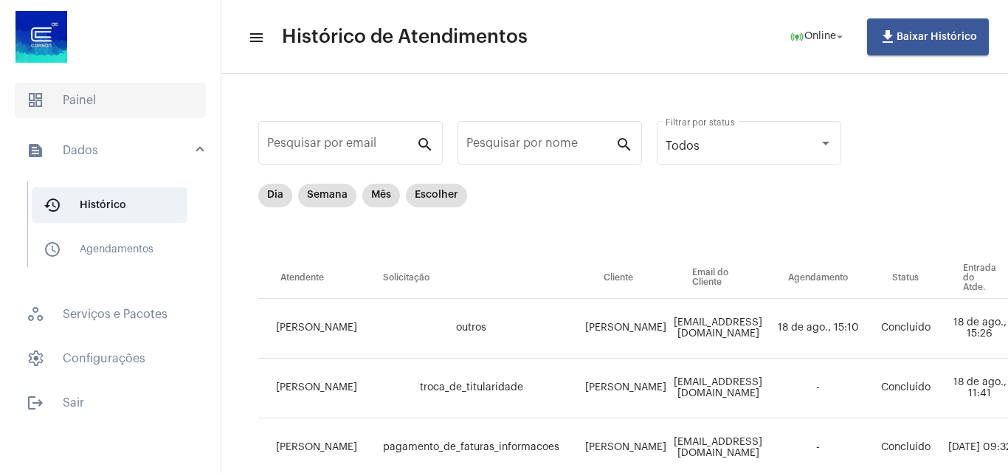
click at [103, 106] on span "dashboard Painel" at bounding box center [110, 100] width 191 height 35
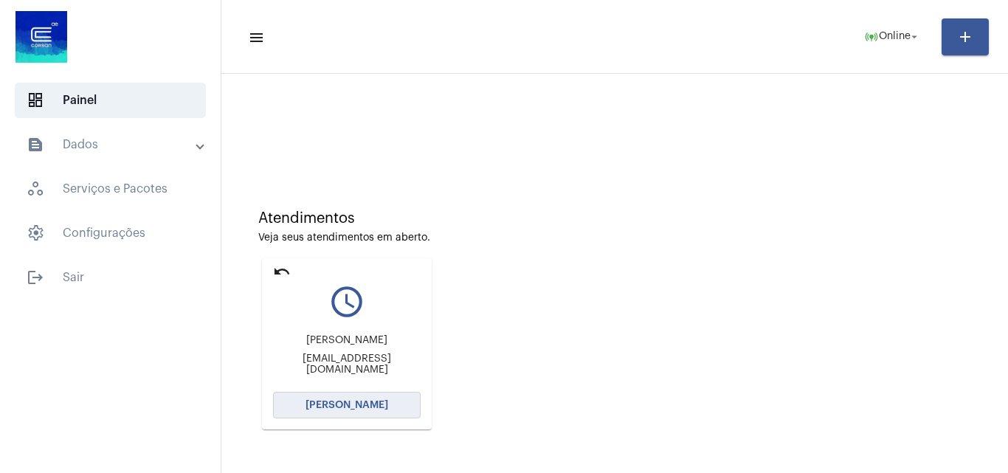
click at [386, 410] on button "[PERSON_NAME]" at bounding box center [347, 405] width 148 height 27
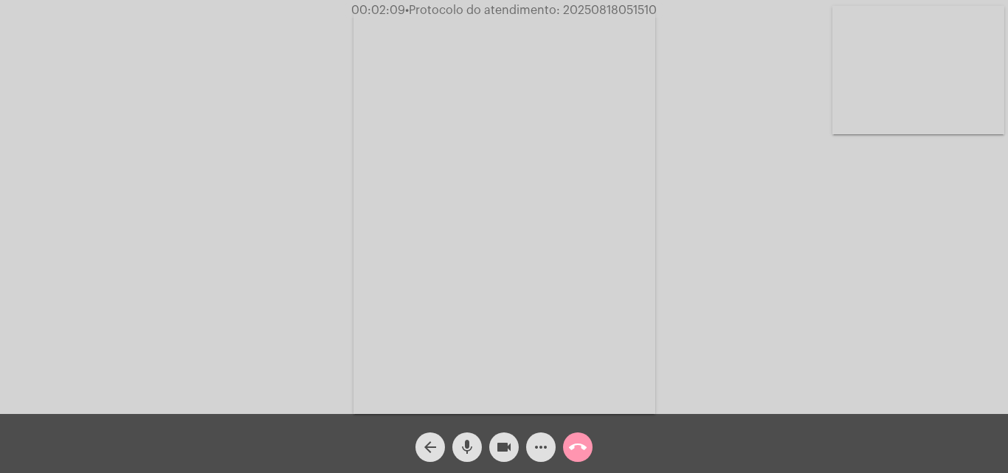
click at [536, 452] on mat-icon "more_horiz" at bounding box center [541, 447] width 18 height 18
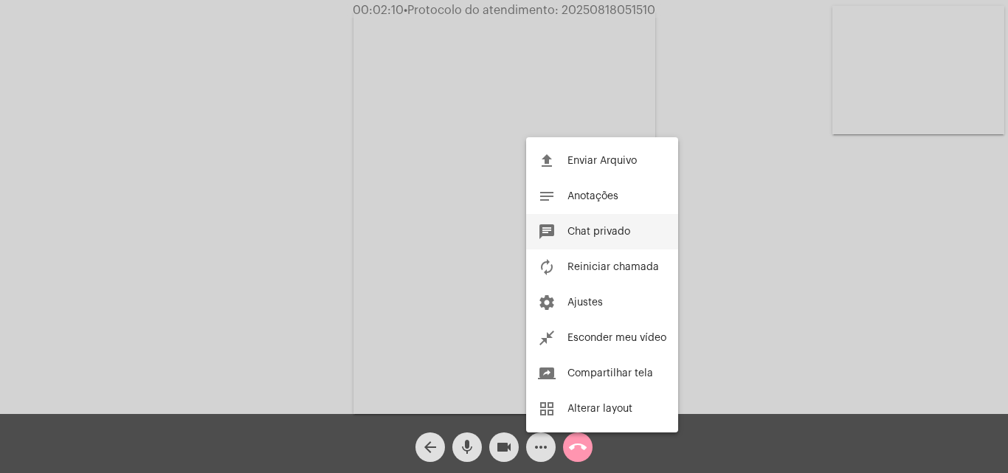
click at [616, 229] on span "Chat privado" at bounding box center [599, 232] width 63 height 10
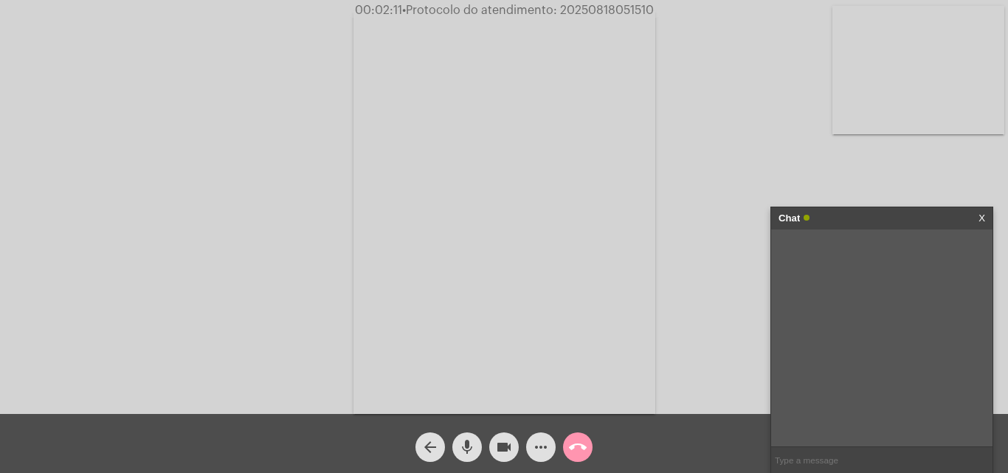
click at [841, 455] on input "text" at bounding box center [881, 460] width 221 height 26
paste input "MATRÍCULA: 804696 UNIDADE: CORSAN SA REF.: 07/2025 - ORIGEM: N.F.C. VALOR: 39,2…"
type input "MATRÍCULA: 804696 UNIDADE: CORSAN SA REF.: 07/2025 - ORIGEM: N.F.C. VALOR: 39,2…"
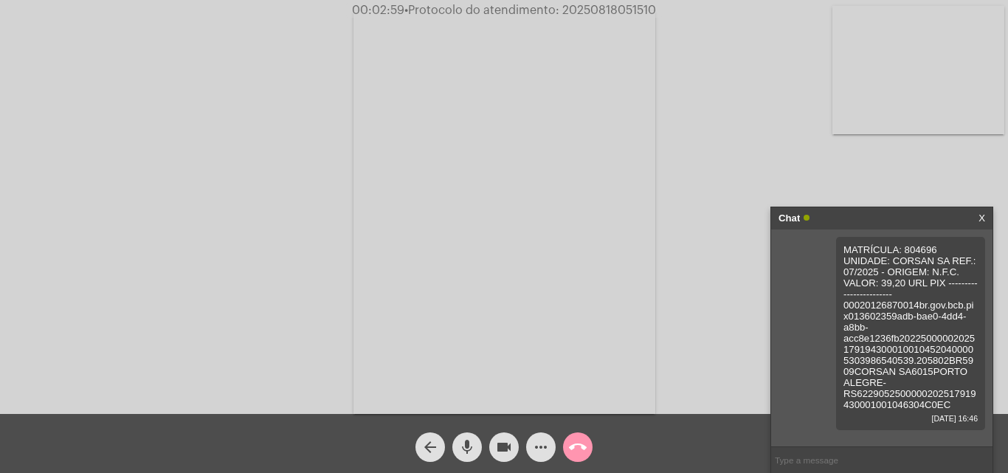
click at [614, 10] on span "• Protocolo do atendimento: 20250818051510" at bounding box center [530, 10] width 252 height 12
click at [614, 10] on span "• Protocolo do atendimento: 20250818051510" at bounding box center [532, 10] width 252 height 12
copy span "20250818051510"
click at [218, 239] on div "Acessando Câmera e Microfone..." at bounding box center [503, 211] width 1005 height 414
click at [550, 452] on button "more_horiz" at bounding box center [541, 448] width 30 height 30
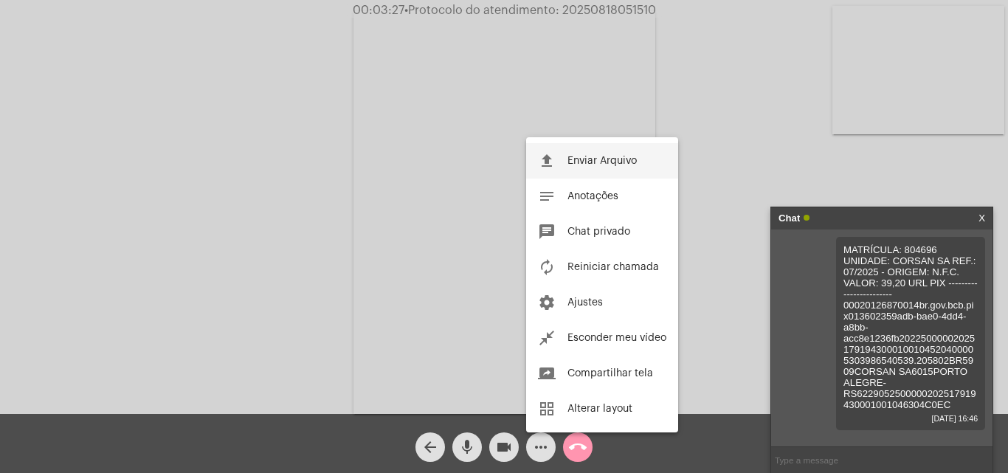
click at [609, 173] on button "file_upload Enviar Arquivo" at bounding box center [602, 160] width 152 height 35
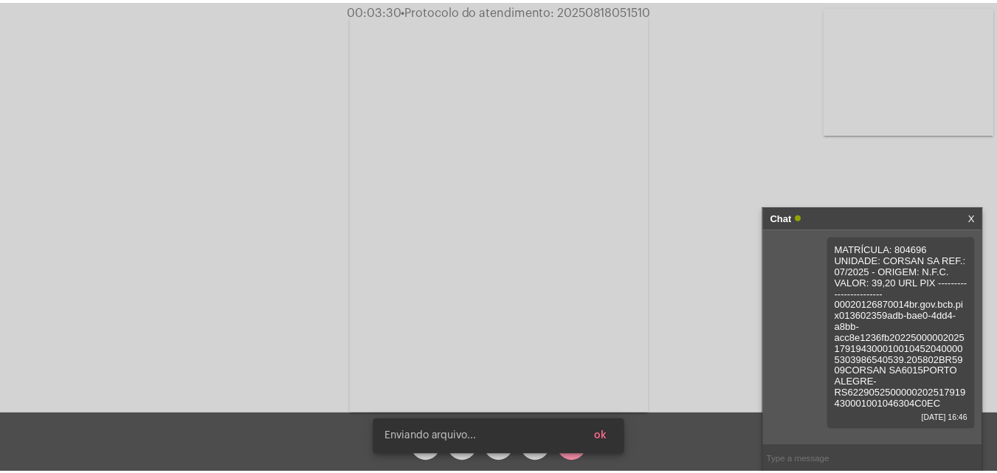
scroll to position [59, 0]
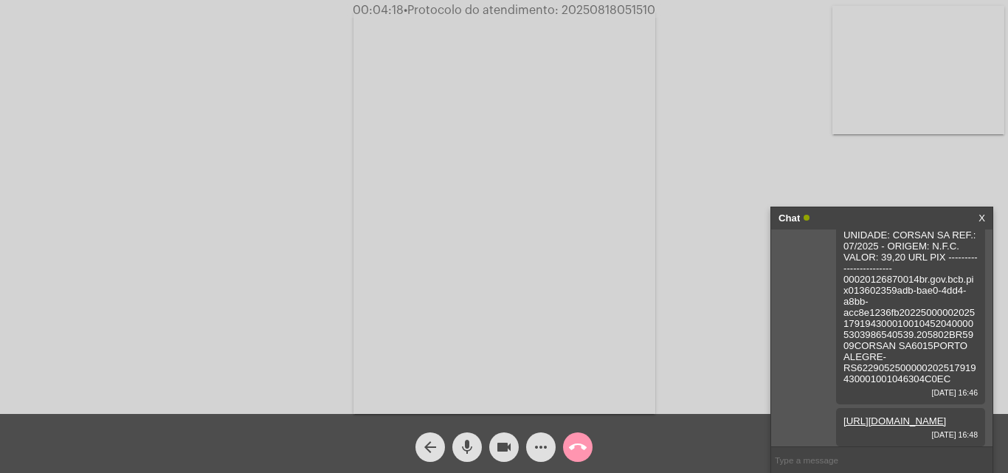
click at [576, 446] on mat-icon "call_end" at bounding box center [578, 447] width 18 height 18
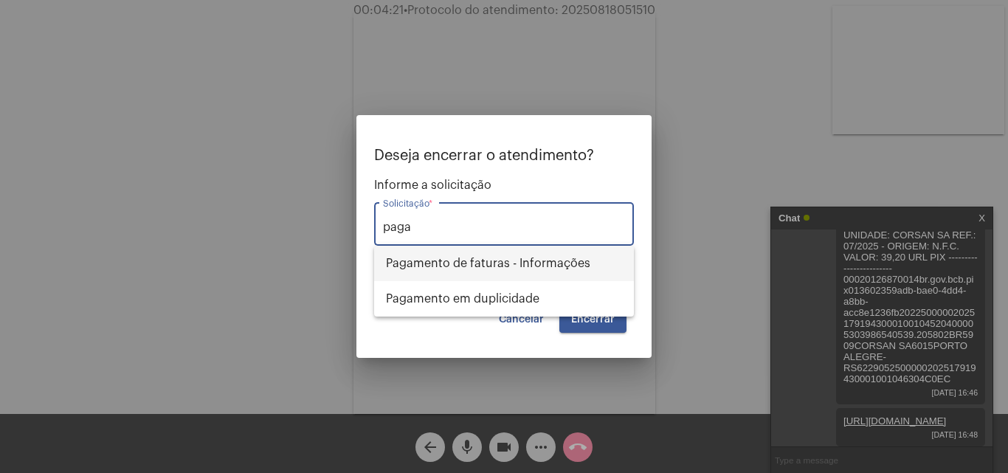
click at [554, 255] on span "Pagamento de faturas - Informações" at bounding box center [504, 263] width 236 height 35
type input "Pagamento de faturas - Informações"
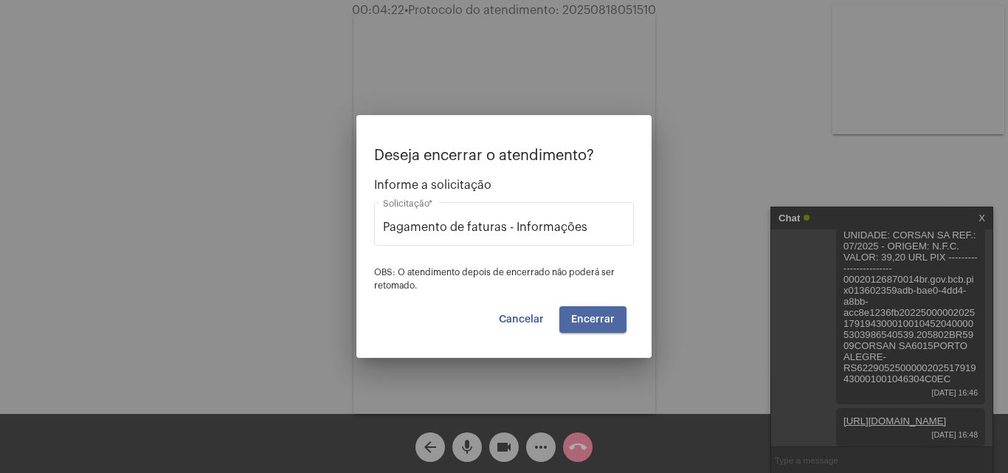
click at [607, 319] on span "Encerrar" at bounding box center [593, 319] width 44 height 10
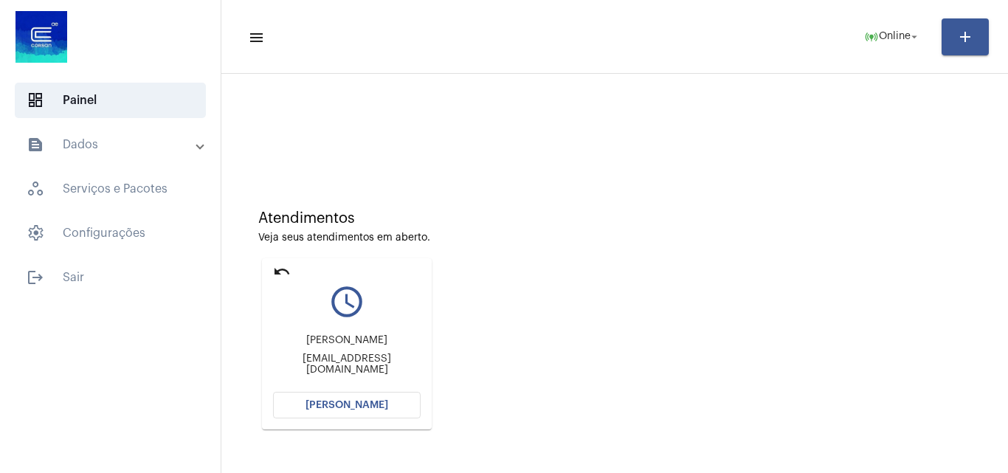
click at [291, 271] on mat-card "undo query_builder valmir werner [EMAIL_ADDRESS][DOMAIN_NAME] [PERSON_NAME]" at bounding box center [347, 343] width 170 height 171
click at [275, 275] on mat-icon "undo" at bounding box center [282, 272] width 18 height 18
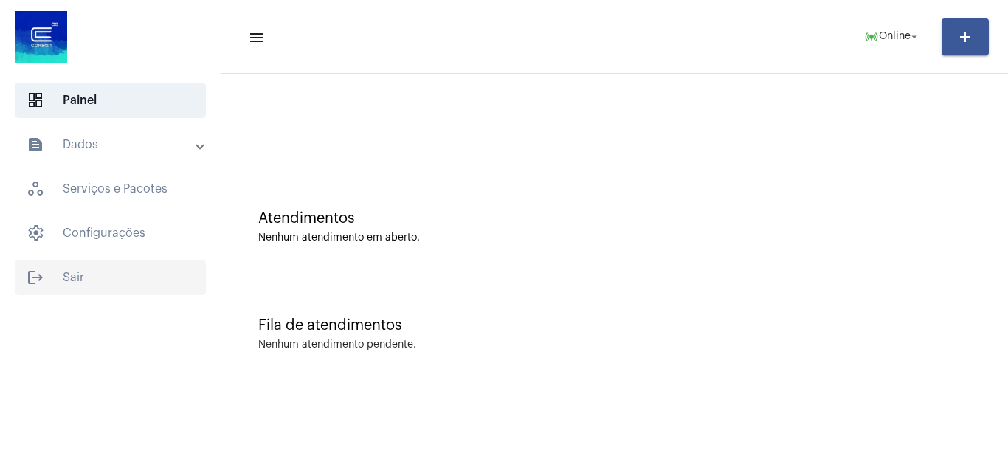
click at [91, 269] on span "logout Sair" at bounding box center [110, 277] width 191 height 35
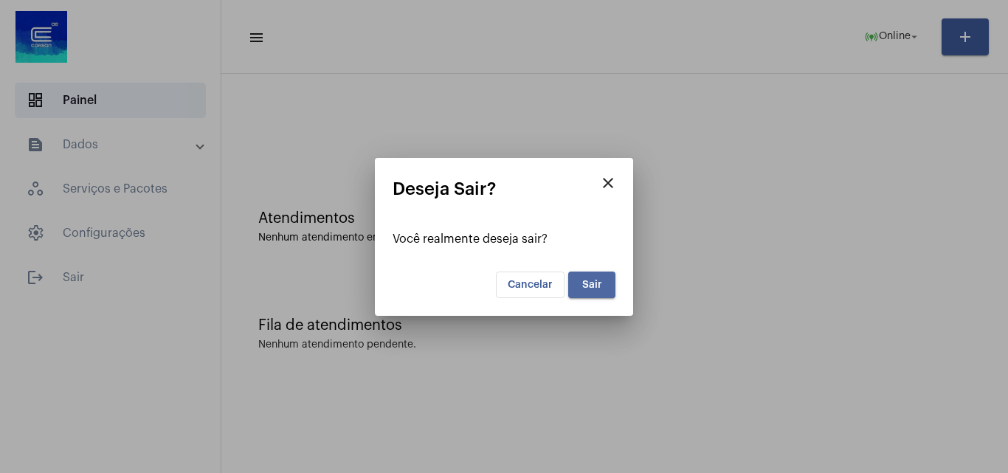
click at [592, 286] on span "Sair" at bounding box center [592, 285] width 20 height 10
